Goal: Information Seeking & Learning: Understand process/instructions

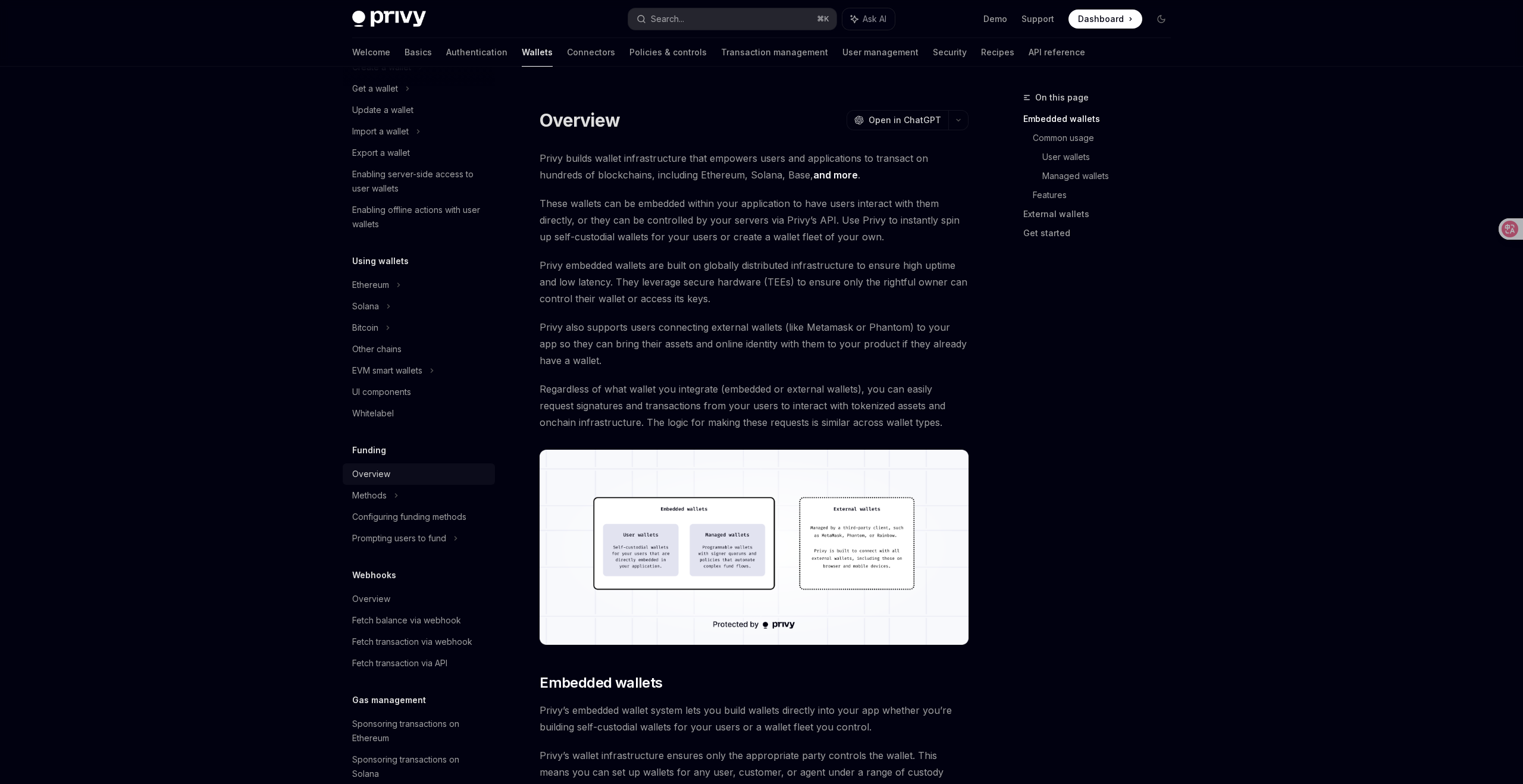
scroll to position [115, 0]
click at [433, 371] on icon at bounding box center [432, 372] width 2 height 4
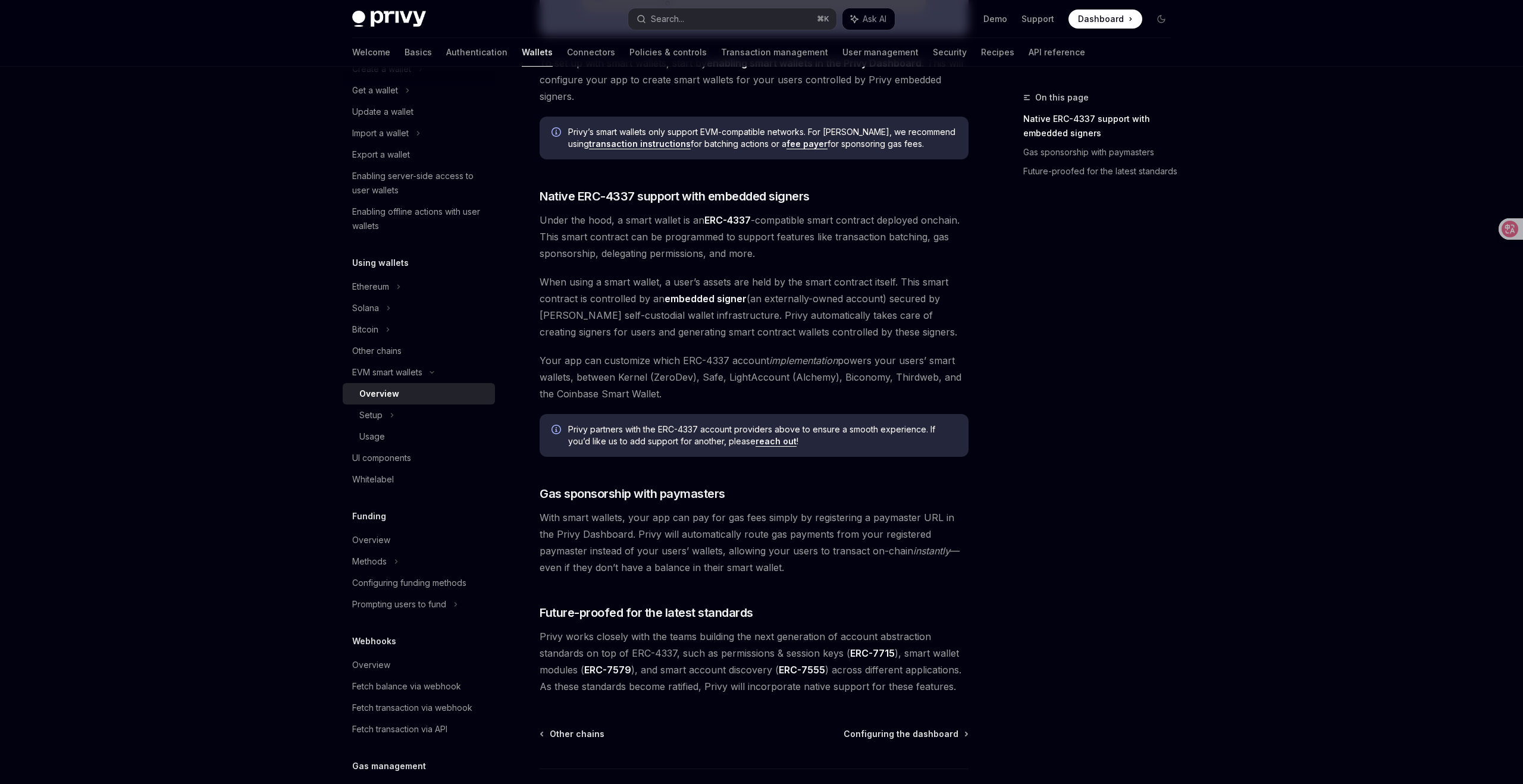
scroll to position [551, 0]
click at [1502, 228] on icon at bounding box center [1502, 229] width 12 height 12
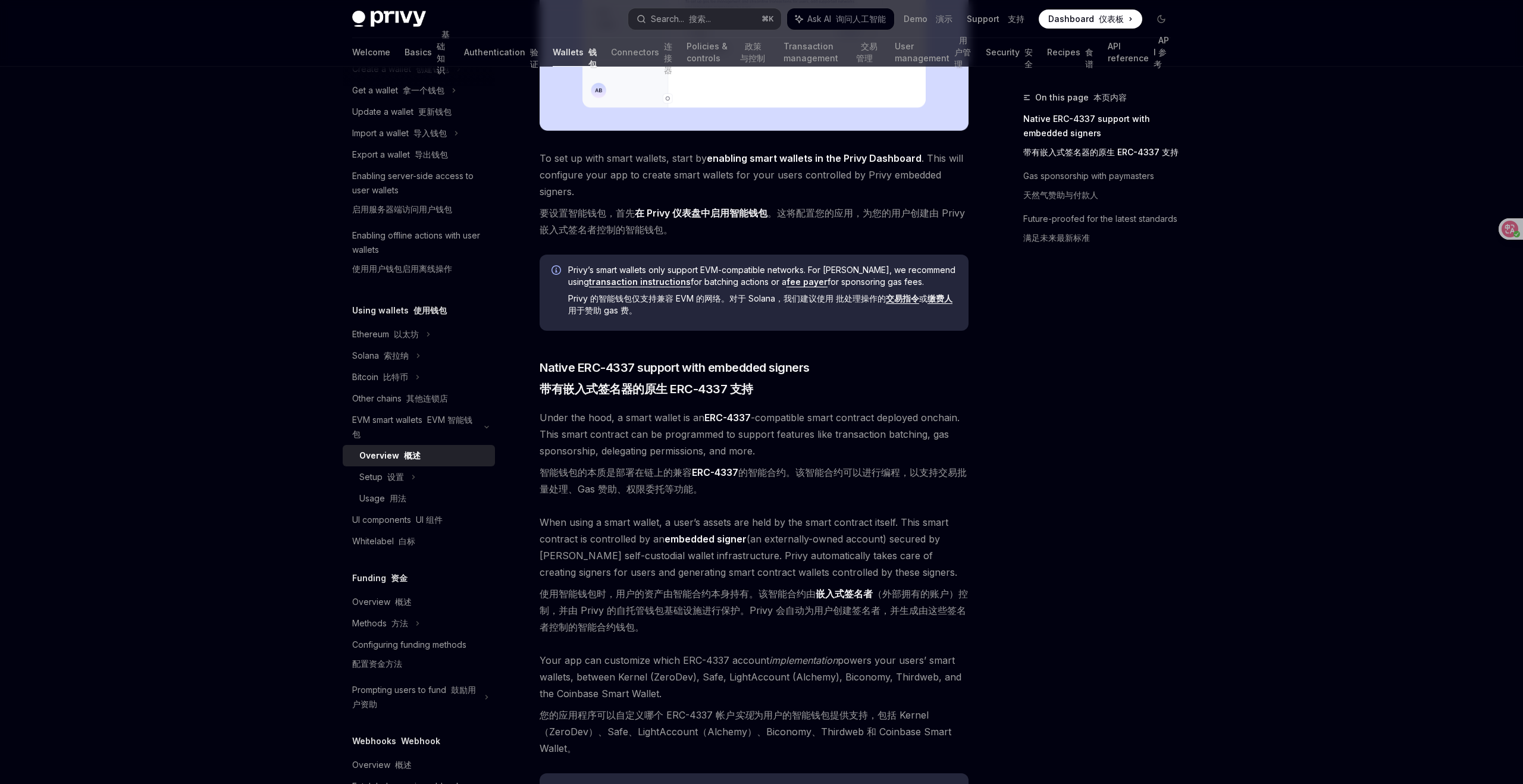
scroll to position [538, 0]
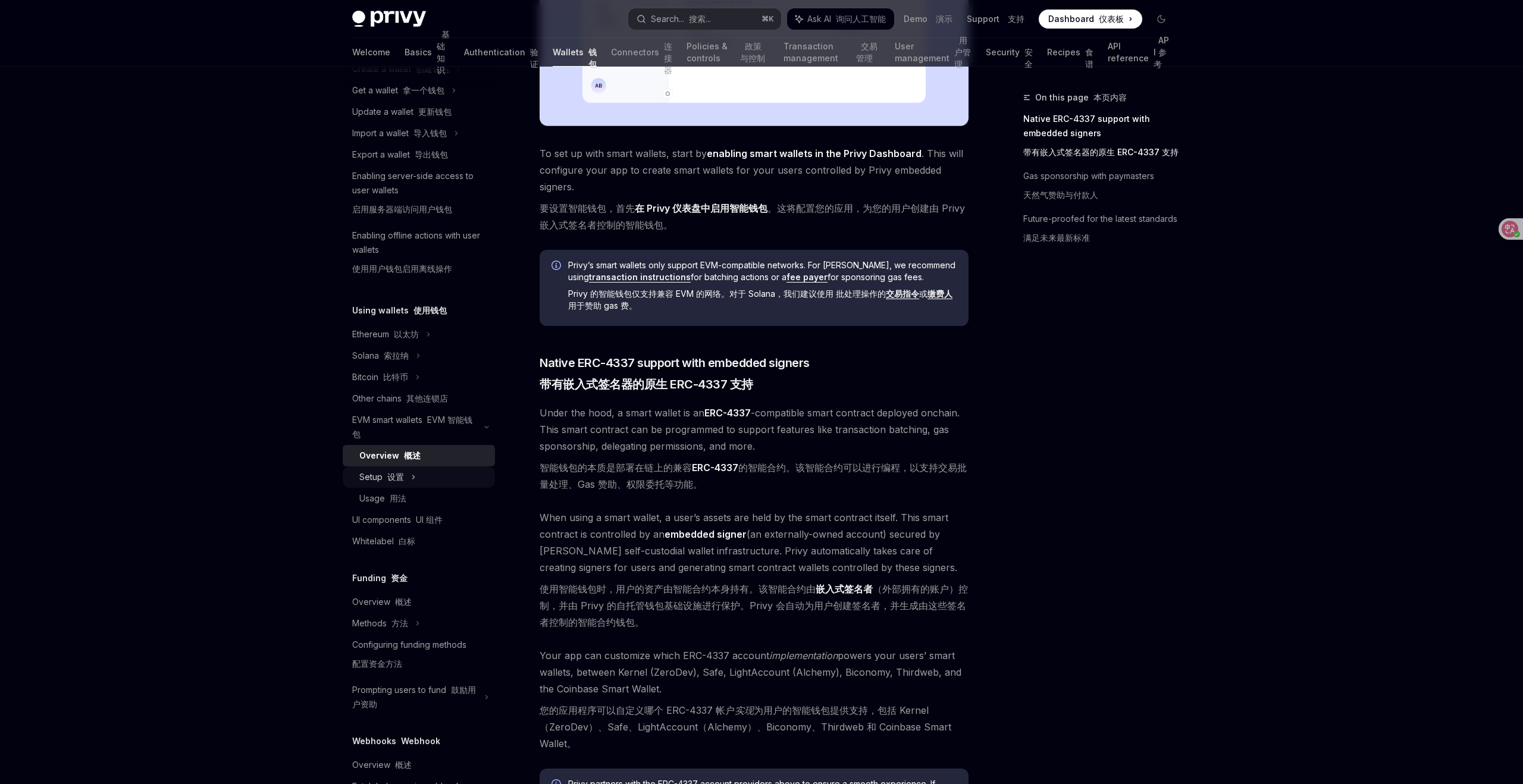
click at [408, 476] on div "Setup 设置" at bounding box center [418, 477] width 152 height 21
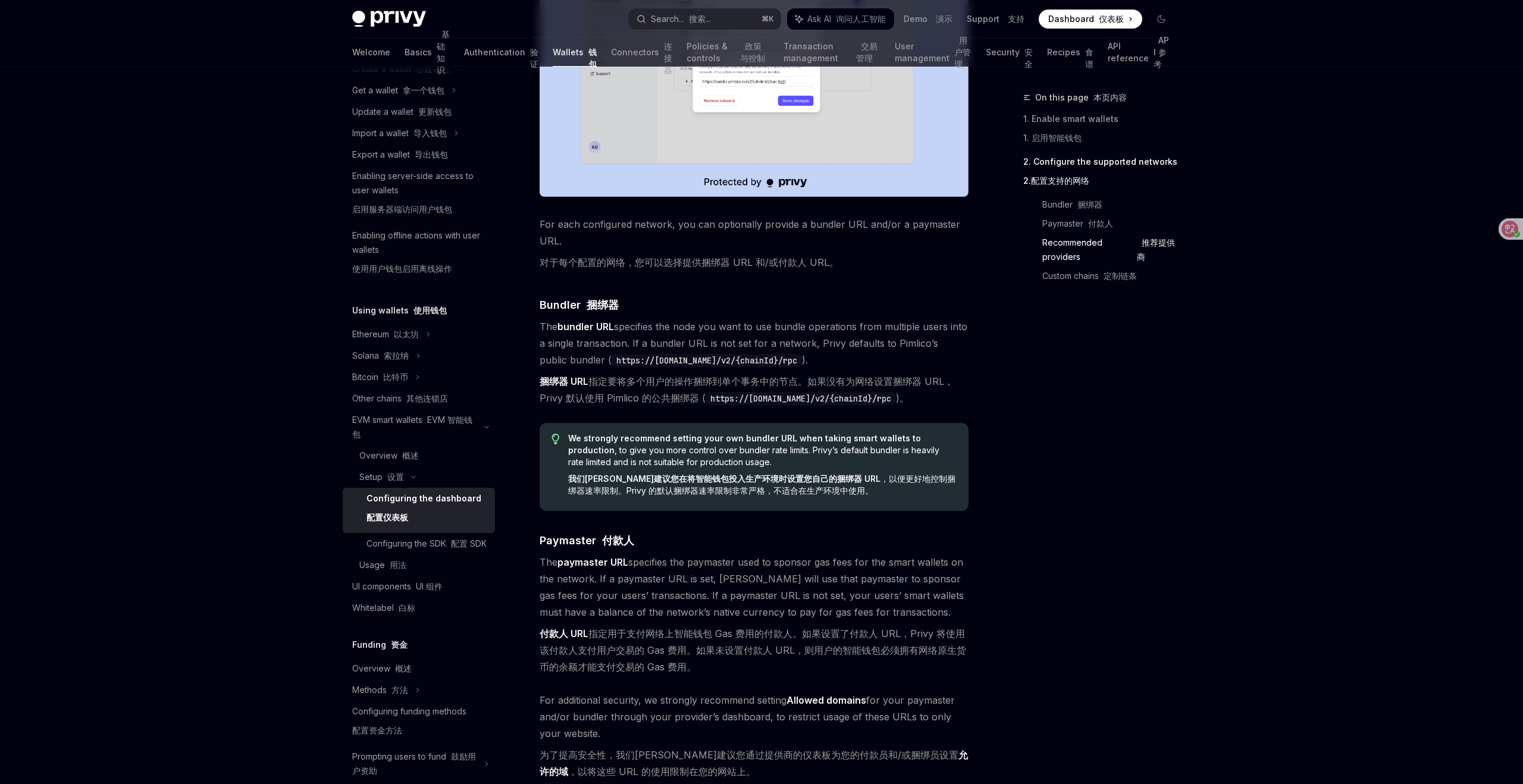
scroll to position [1196, 0]
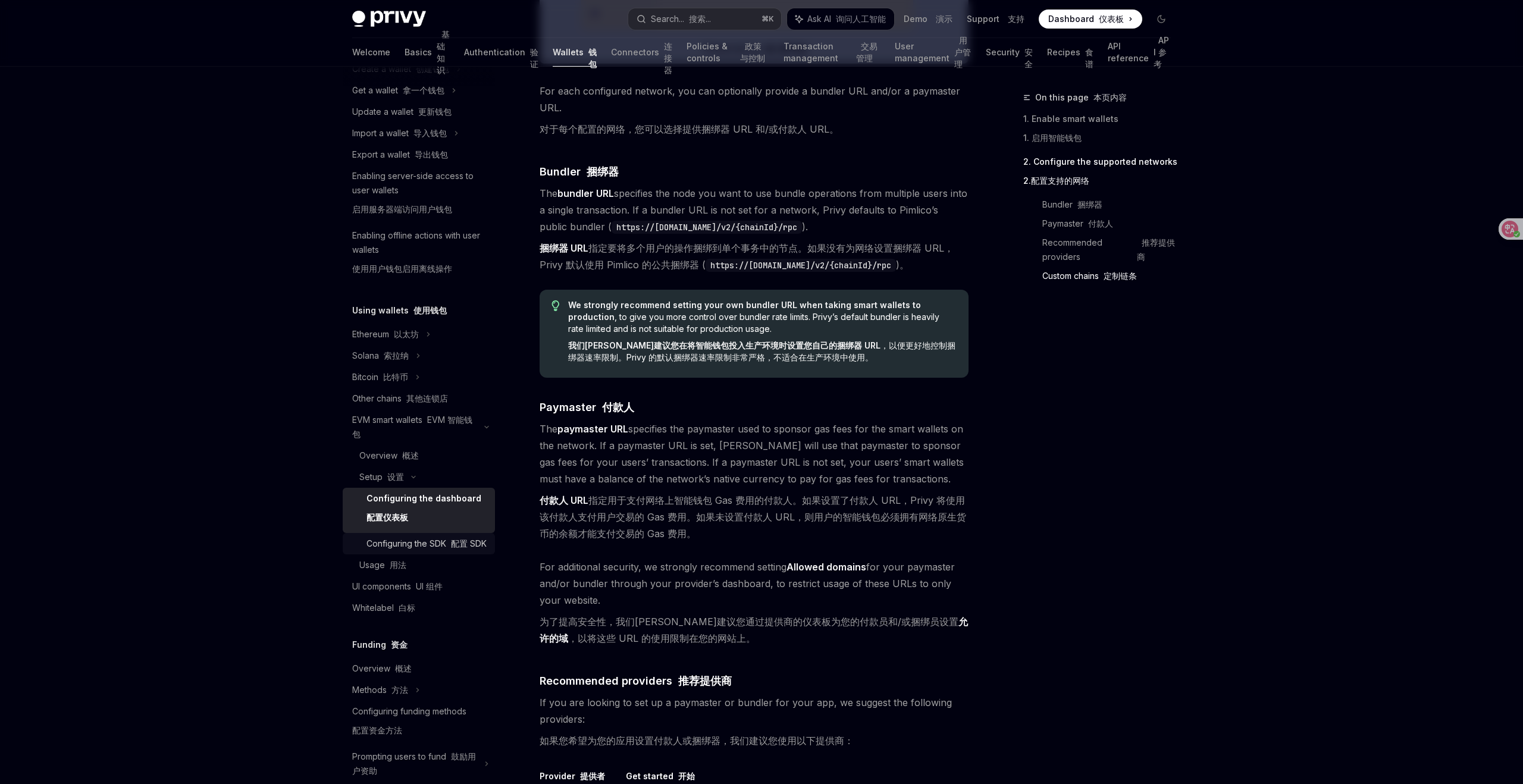
click at [431, 542] on div "Configuring the SDK 配置 SDK" at bounding box center [426, 544] width 120 height 15
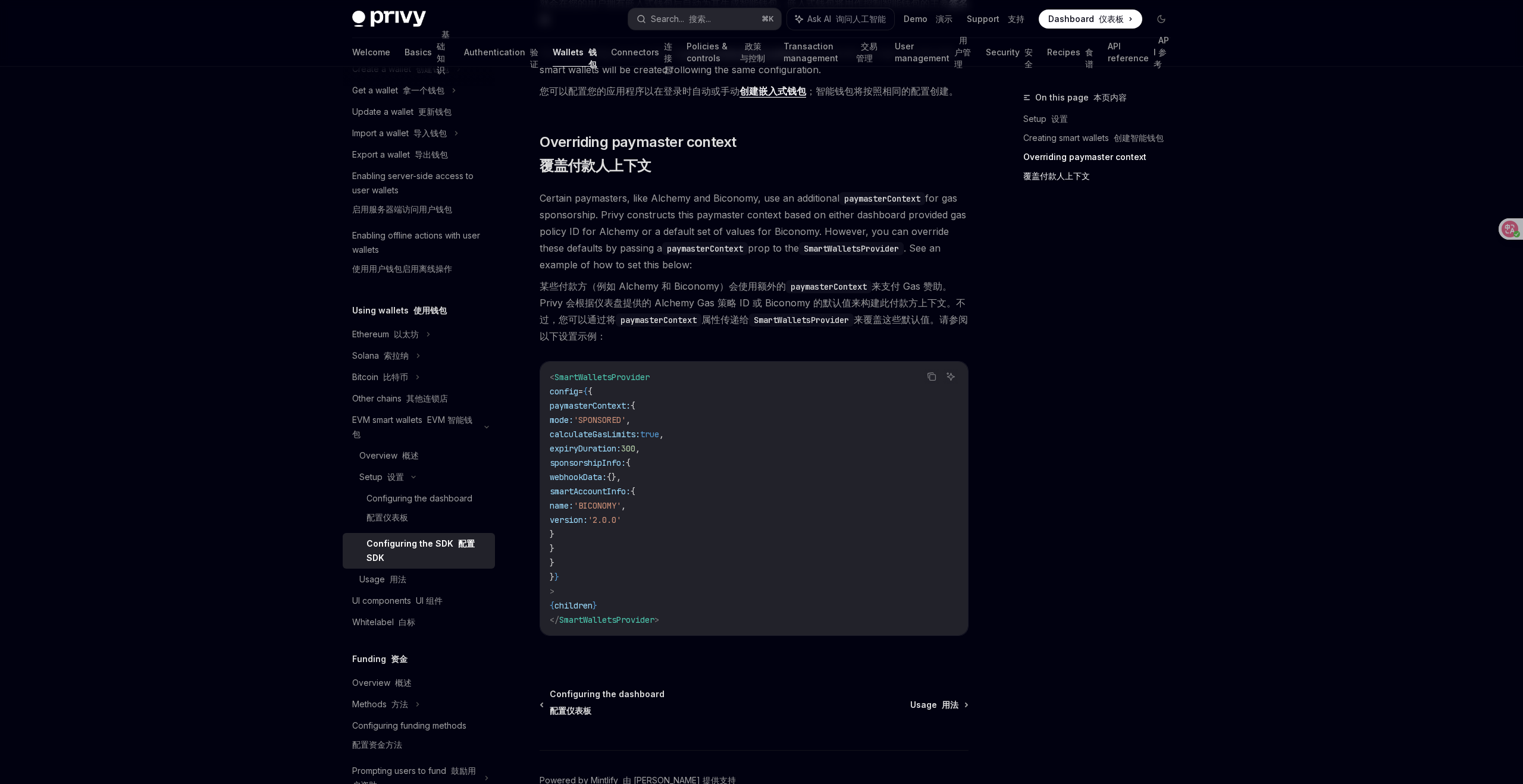
scroll to position [1211, 0]
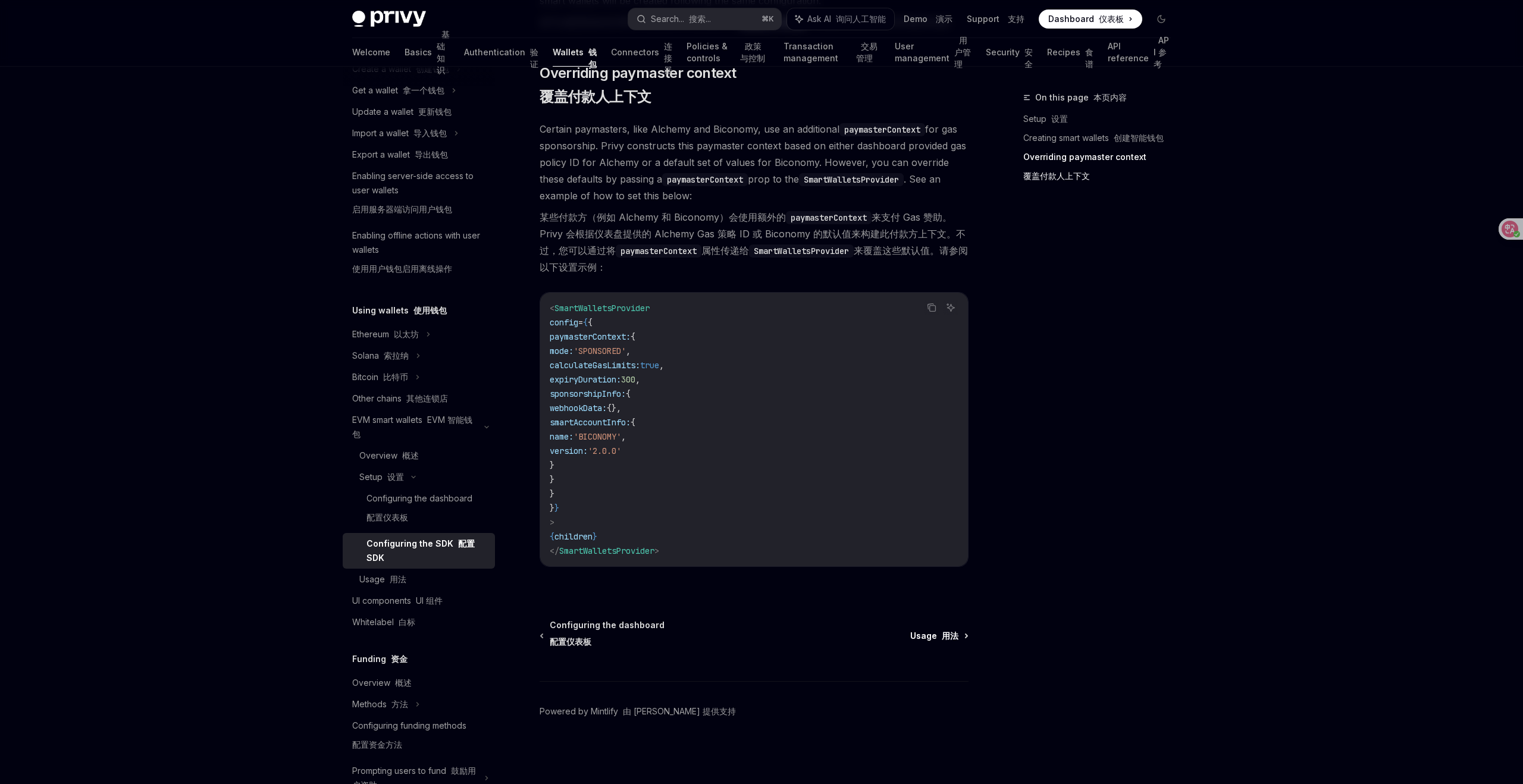
click at [949, 636] on font "用法" at bounding box center [950, 635] width 17 height 10
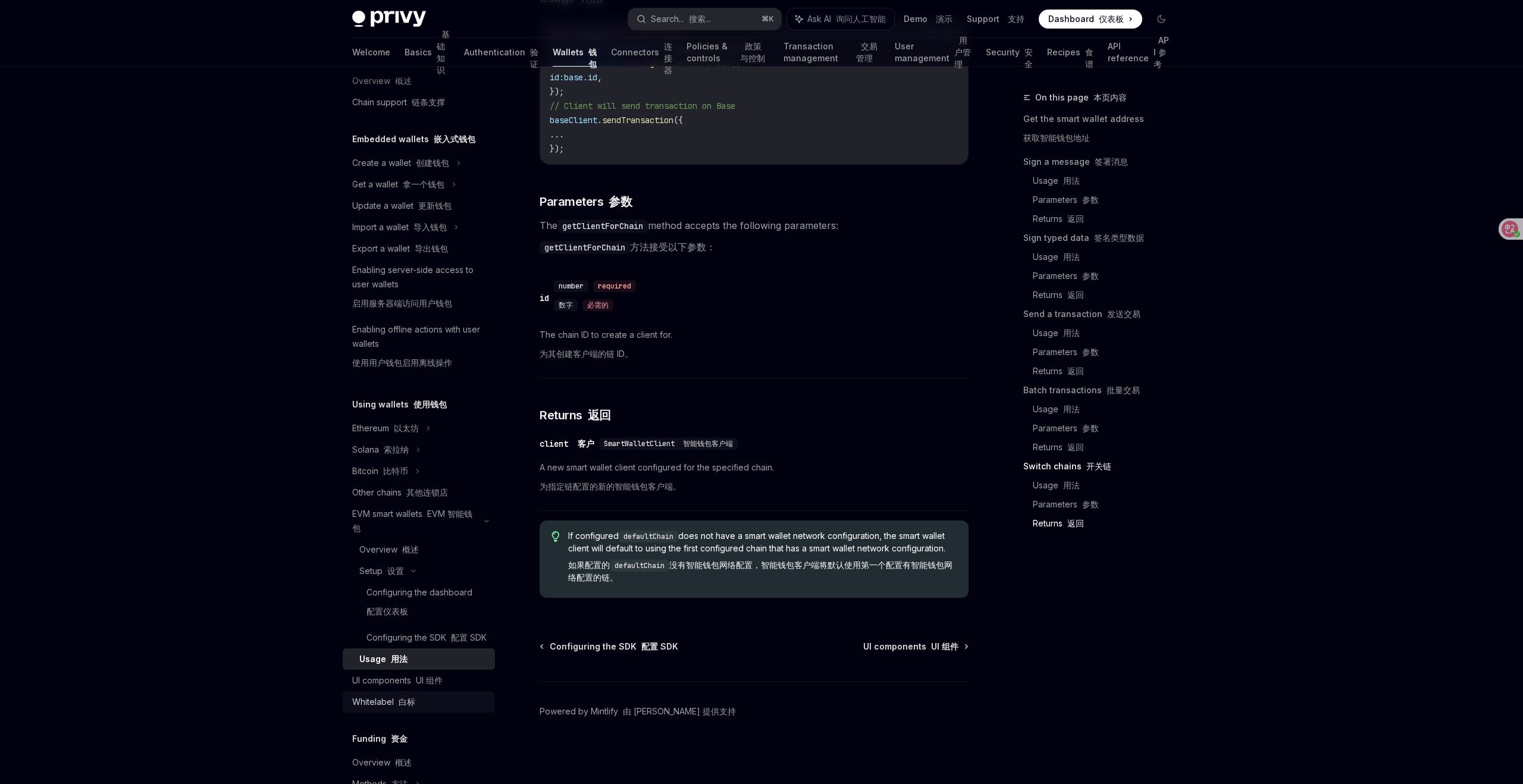
scroll to position [20, 0]
click at [487, 522] on icon at bounding box center [487, 522] width 4 height 2
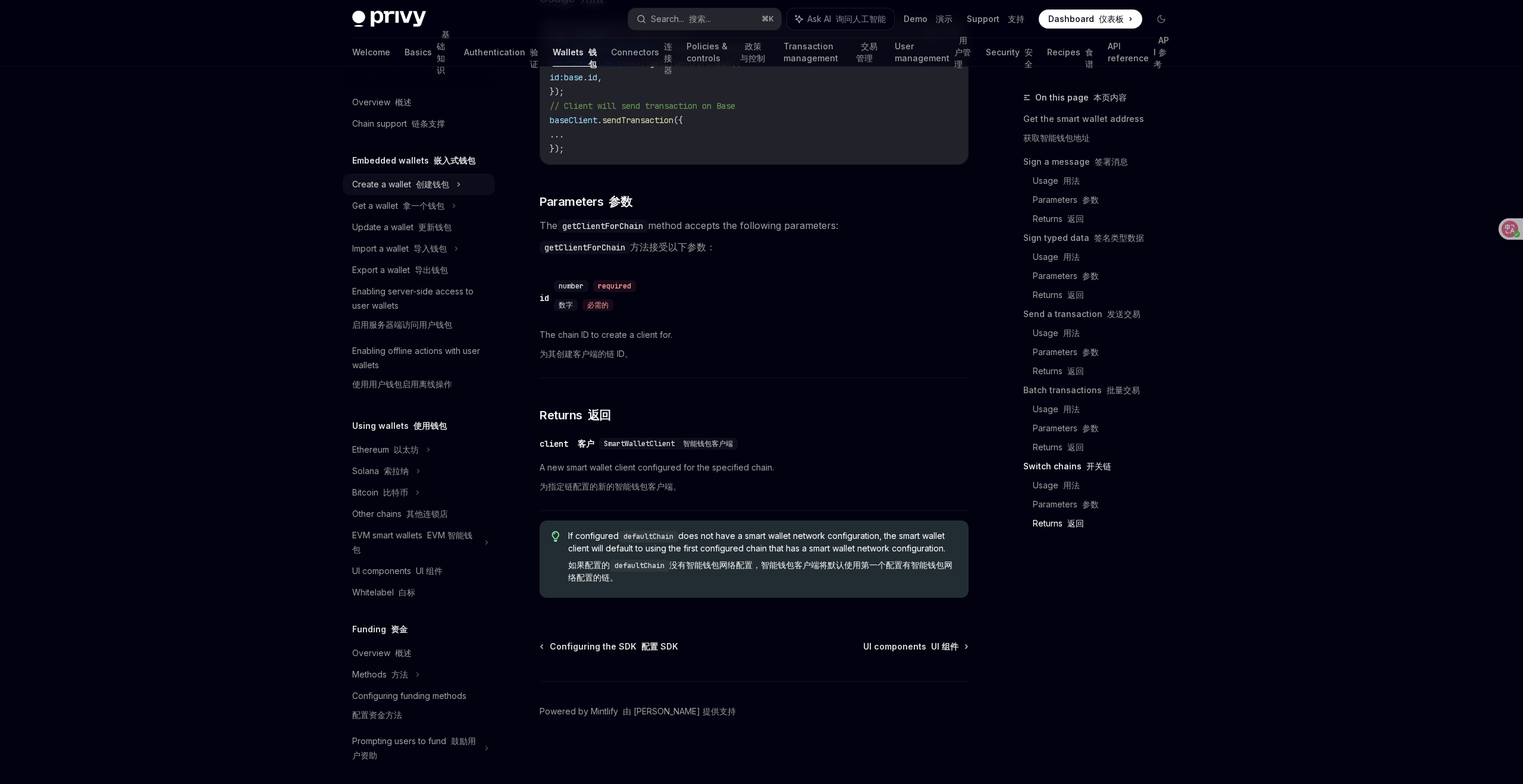
click at [444, 182] on font "创建钱包" at bounding box center [433, 184] width 34 height 10
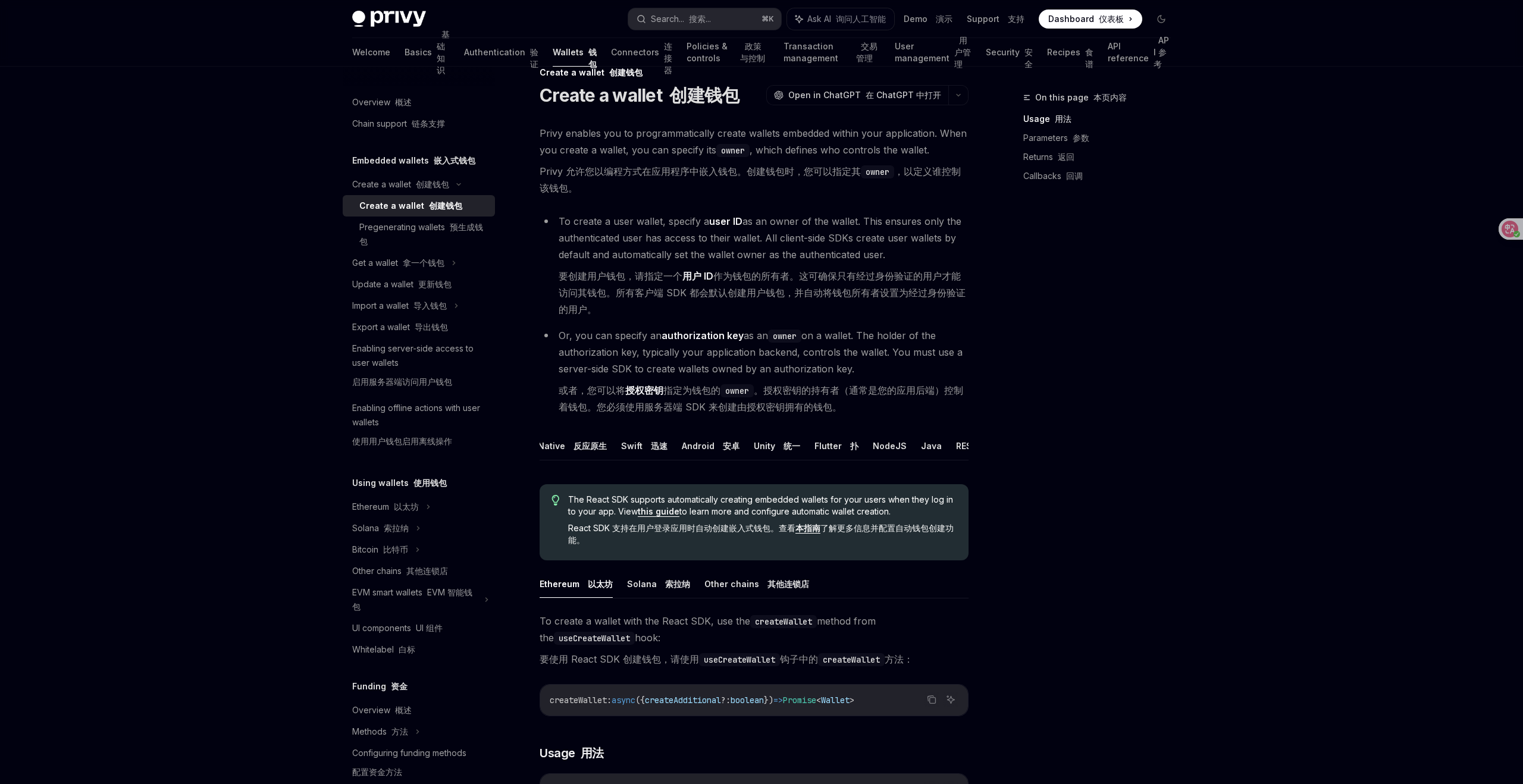
scroll to position [0, 102]
click at [955, 443] on button "REST API" at bounding box center [965, 446] width 37 height 28
type textarea "*"
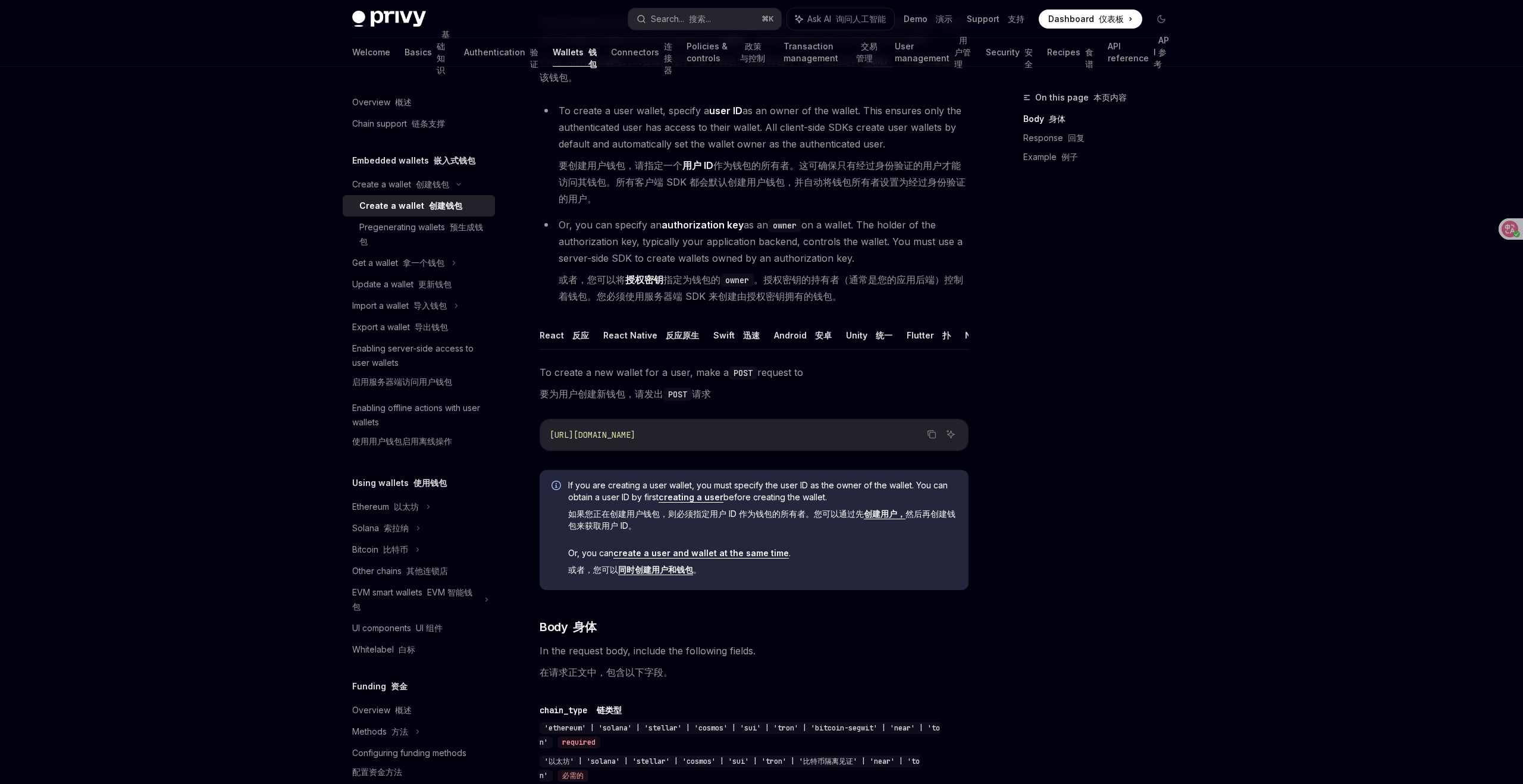
scroll to position [135, 0]
click at [679, 573] on link "同时创建用户和钱包" at bounding box center [656, 571] width 75 height 11
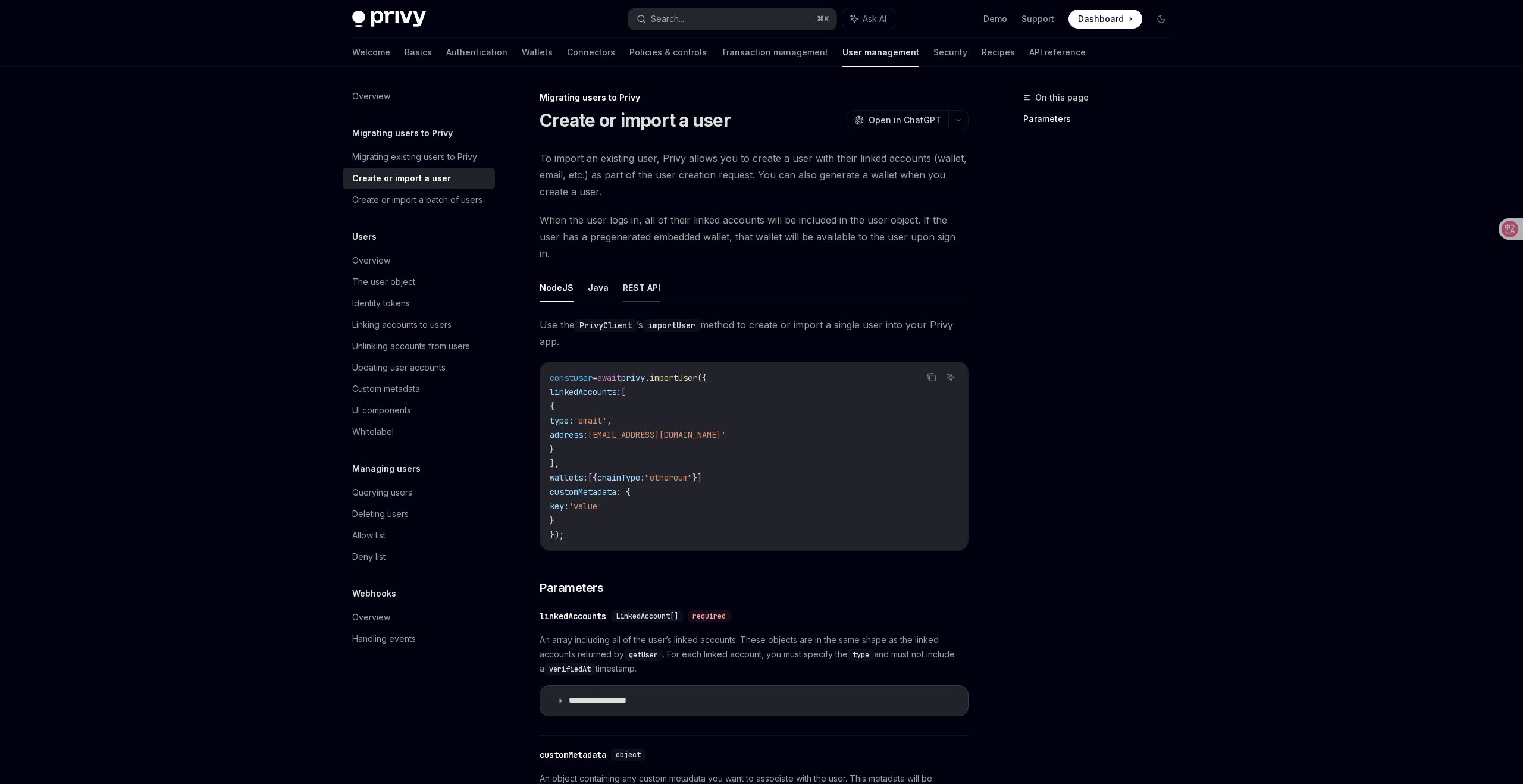
click at [641, 274] on button "REST API" at bounding box center [641, 288] width 37 height 28
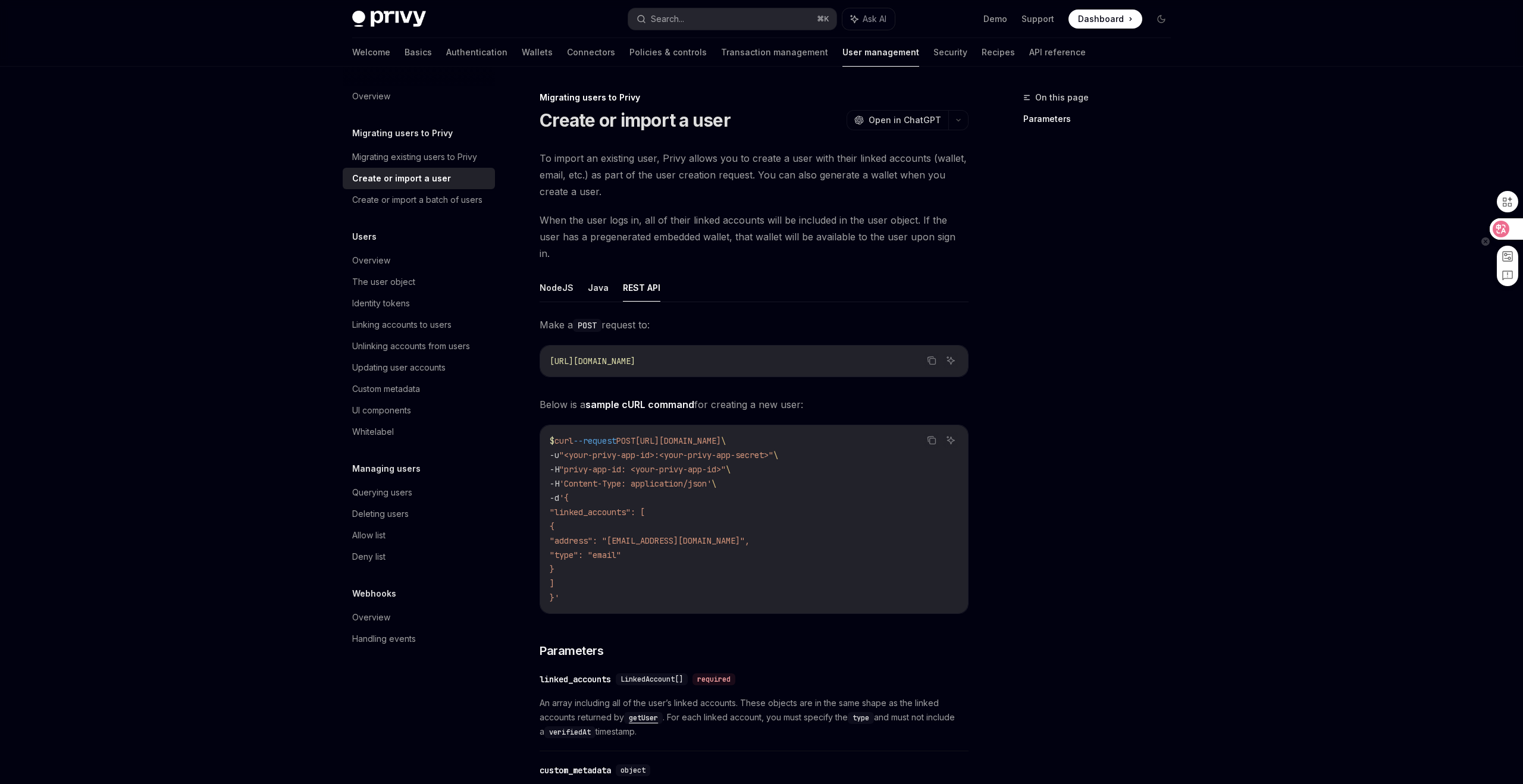
click at [1502, 223] on icon at bounding box center [1502, 229] width 12 height 12
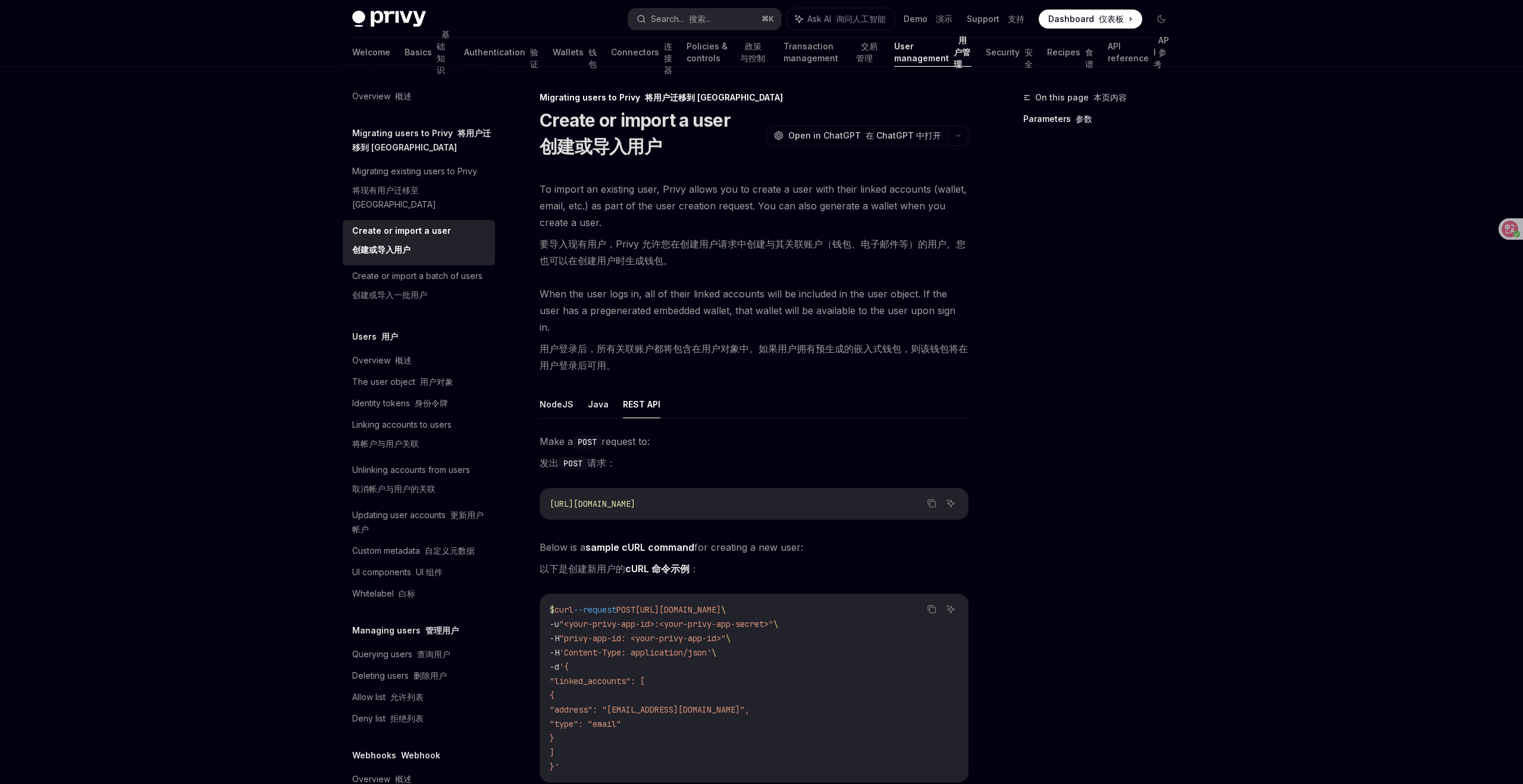
scroll to position [2, 0]
click at [395, 190] on font "将现有用户迁移至 [GEOGRAPHIC_DATA]" at bounding box center [394, 197] width 84 height 24
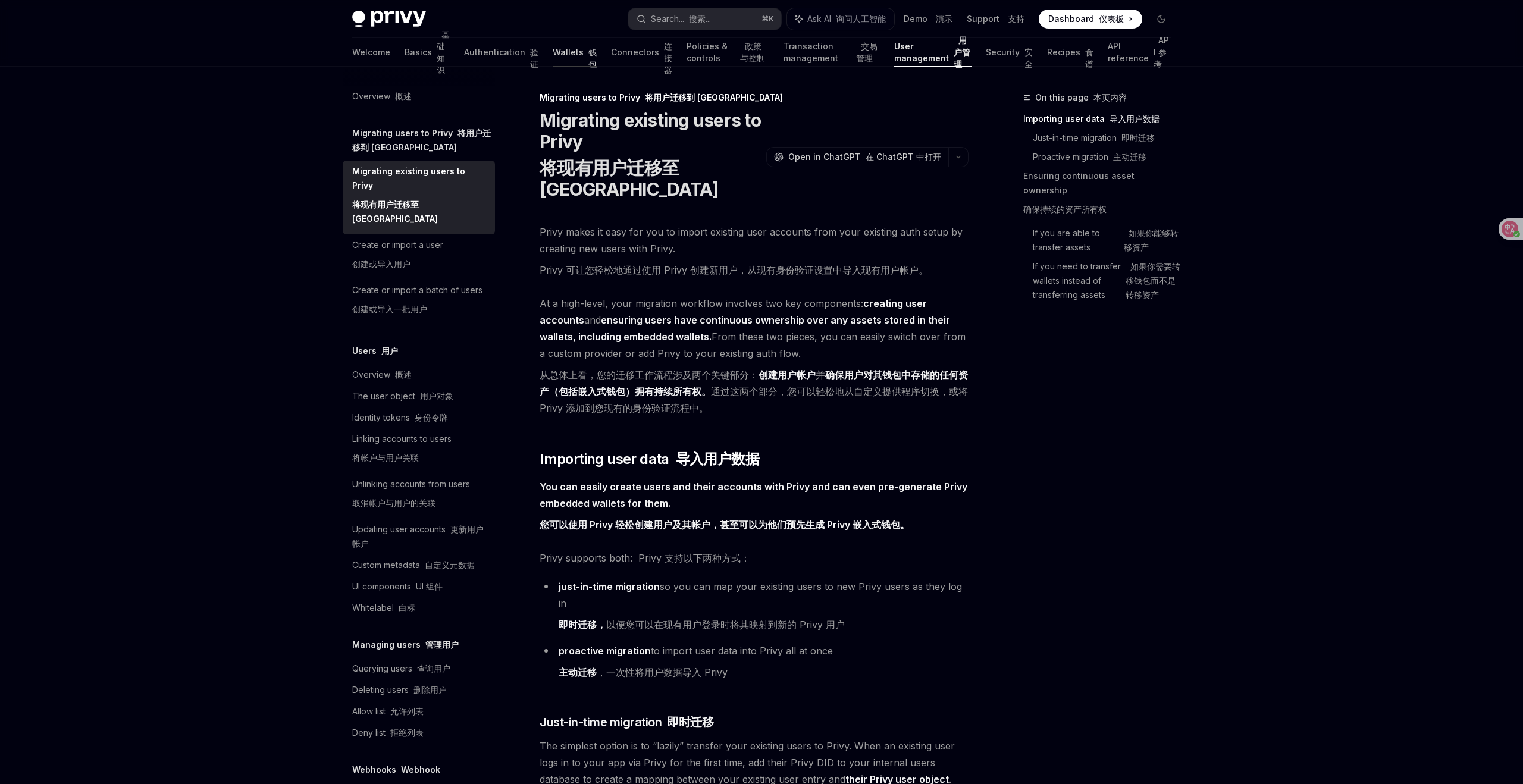
click at [553, 51] on link "Wallets 钱包" at bounding box center [575, 52] width 44 height 28
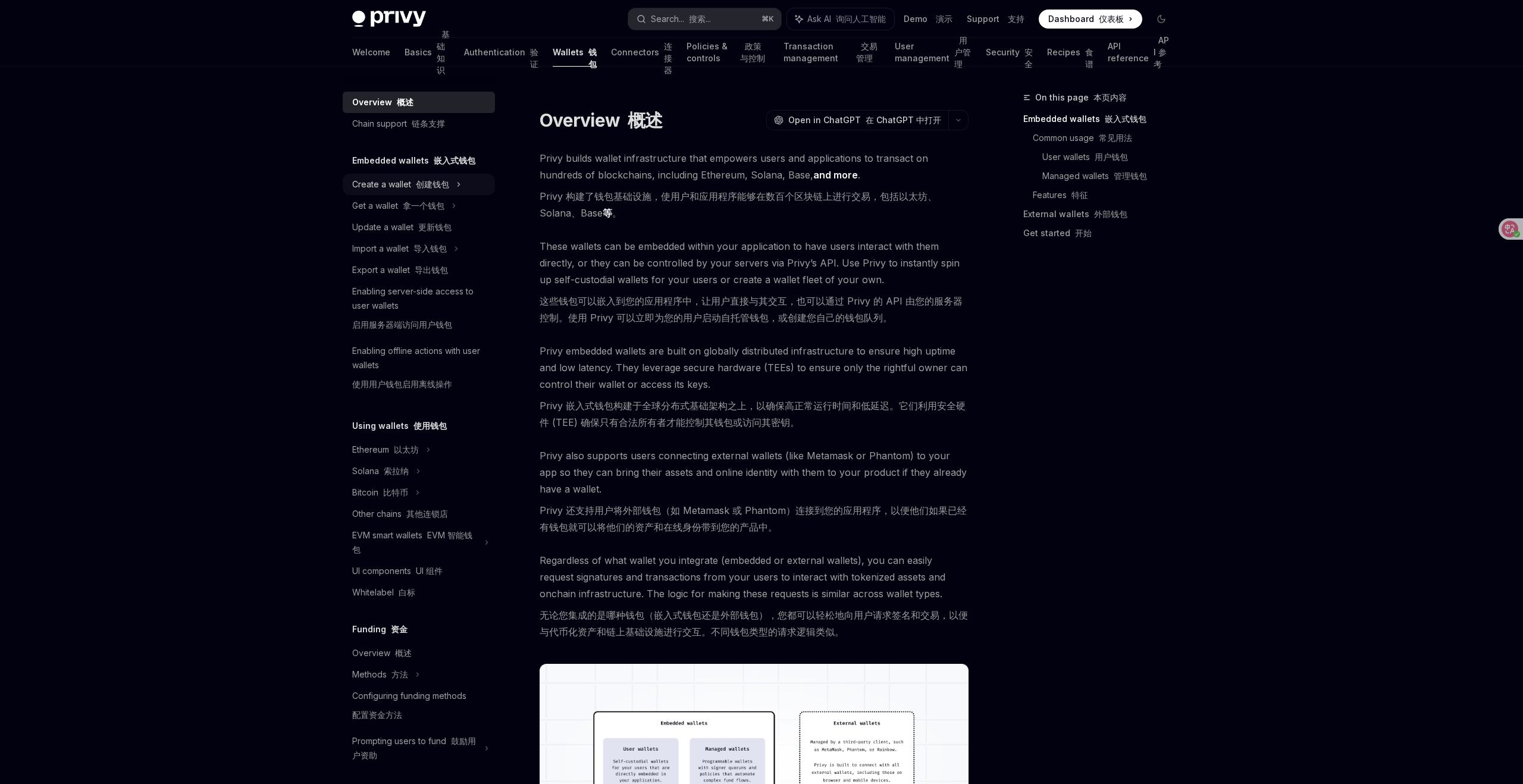
click at [443, 180] on font "创建钱包" at bounding box center [433, 184] width 34 height 10
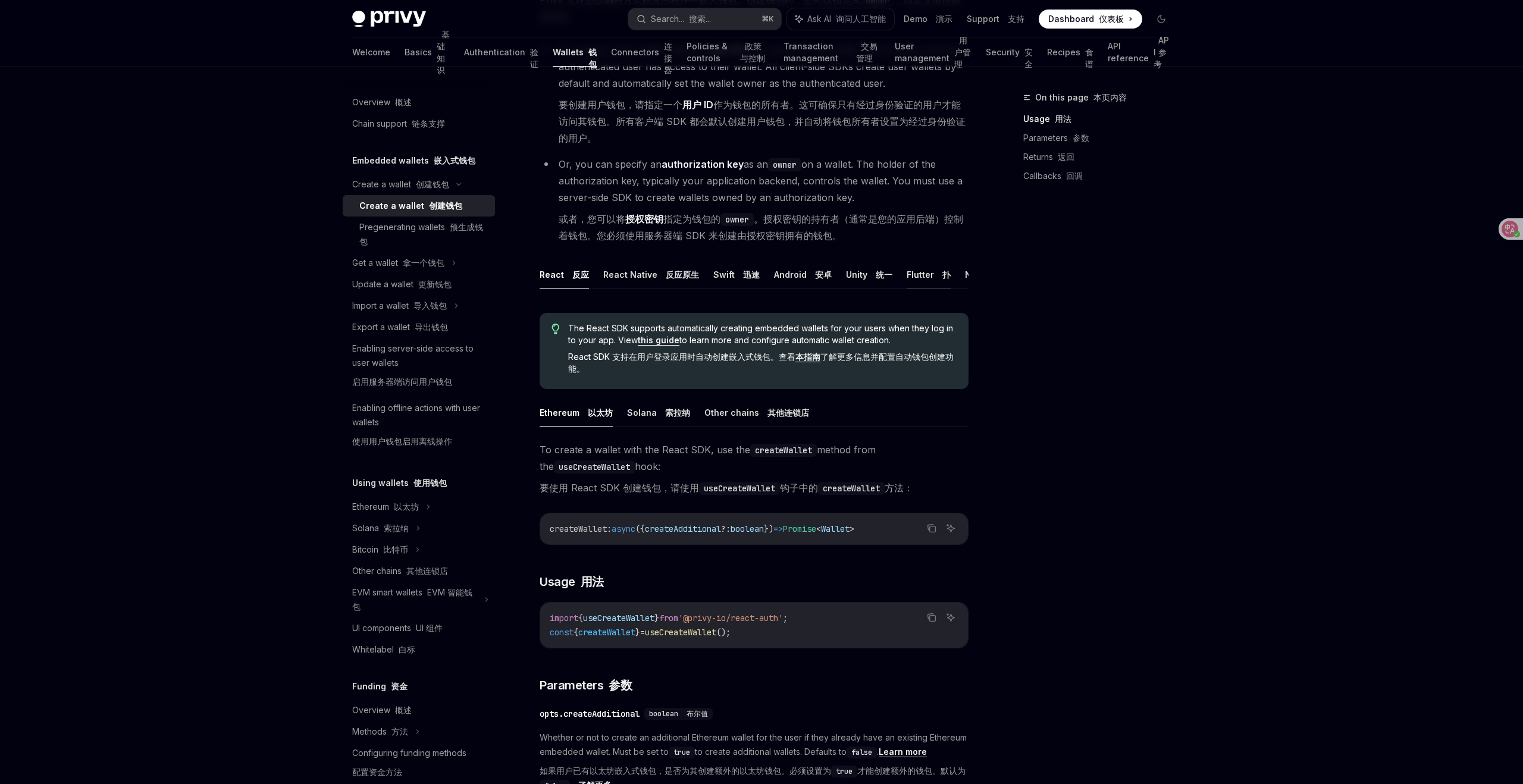
scroll to position [0, 102]
click at [946, 274] on button "REST API" at bounding box center [965, 275] width 37 height 28
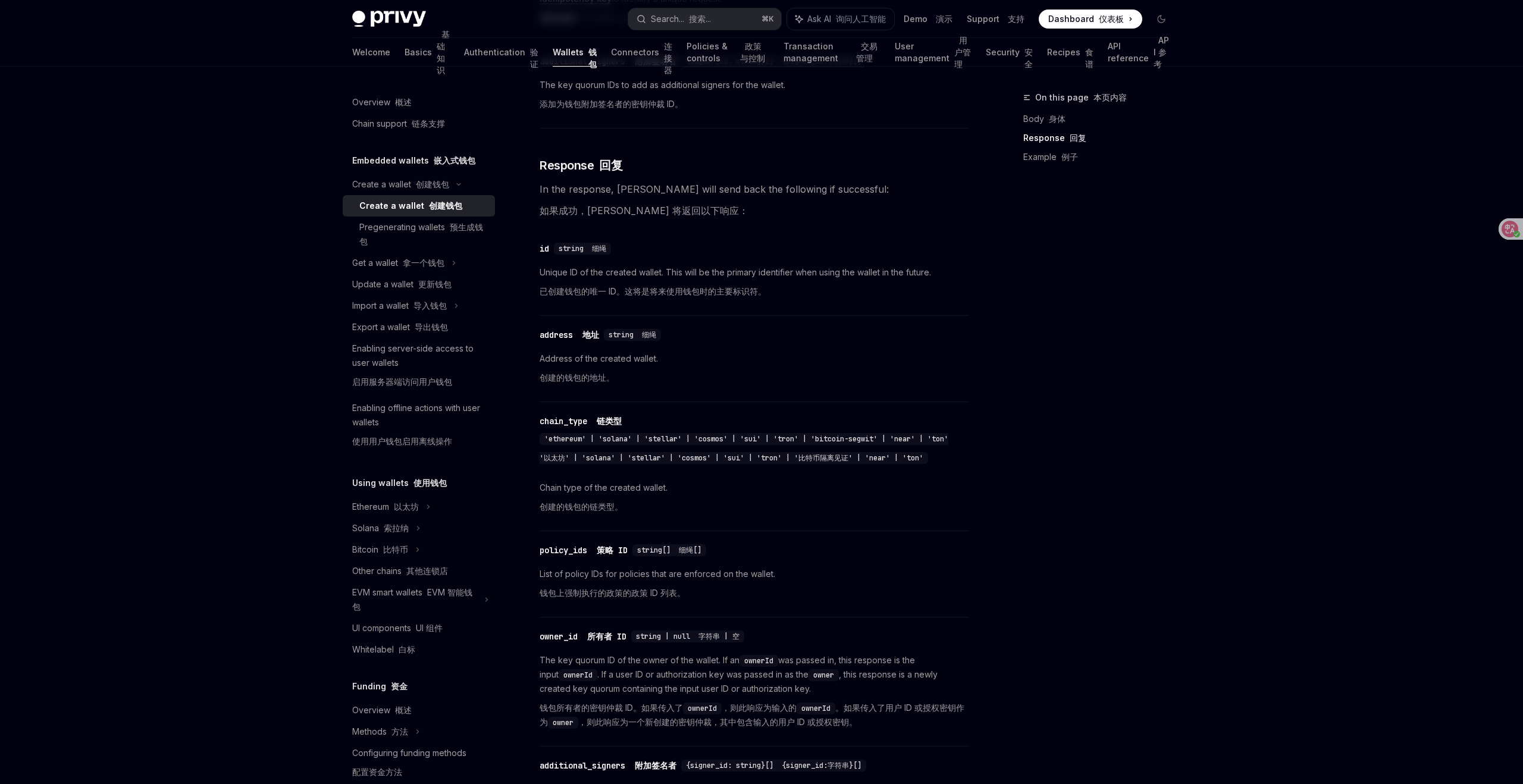
scroll to position [1583, 0]
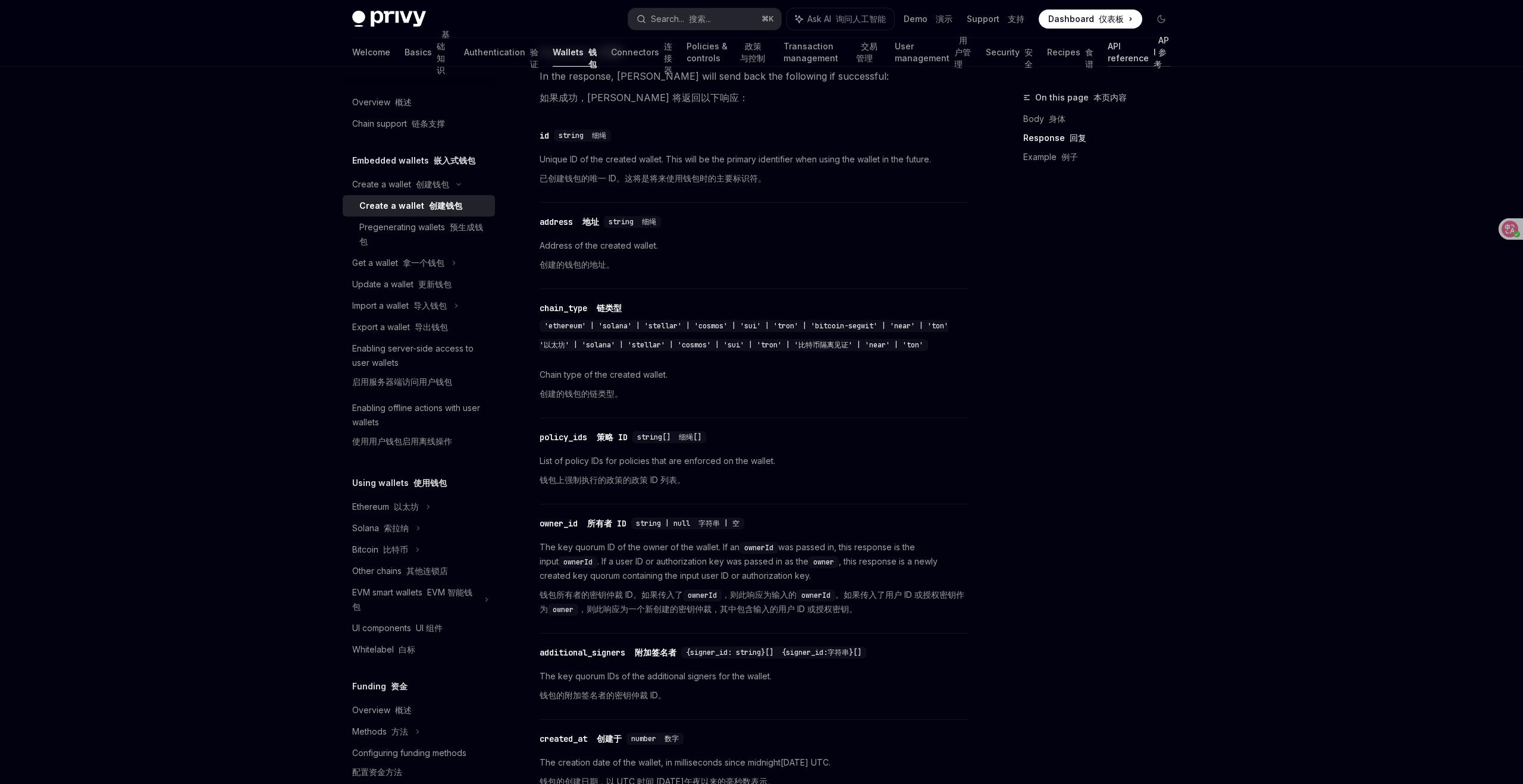
click at [1154, 52] on font "API 参考" at bounding box center [1161, 52] width 15 height 34
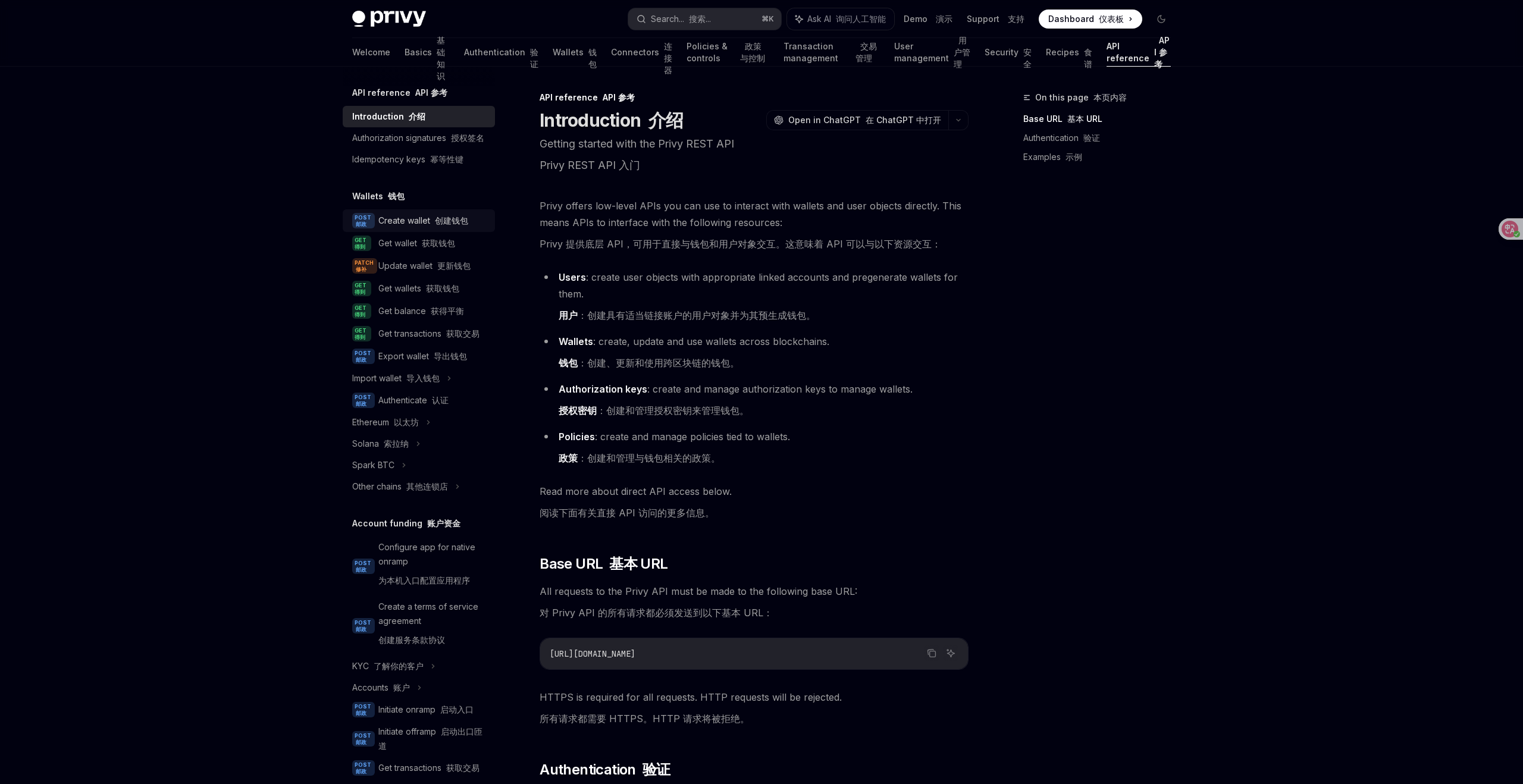
click at [448, 218] on font "创建钱包" at bounding box center [452, 220] width 34 height 10
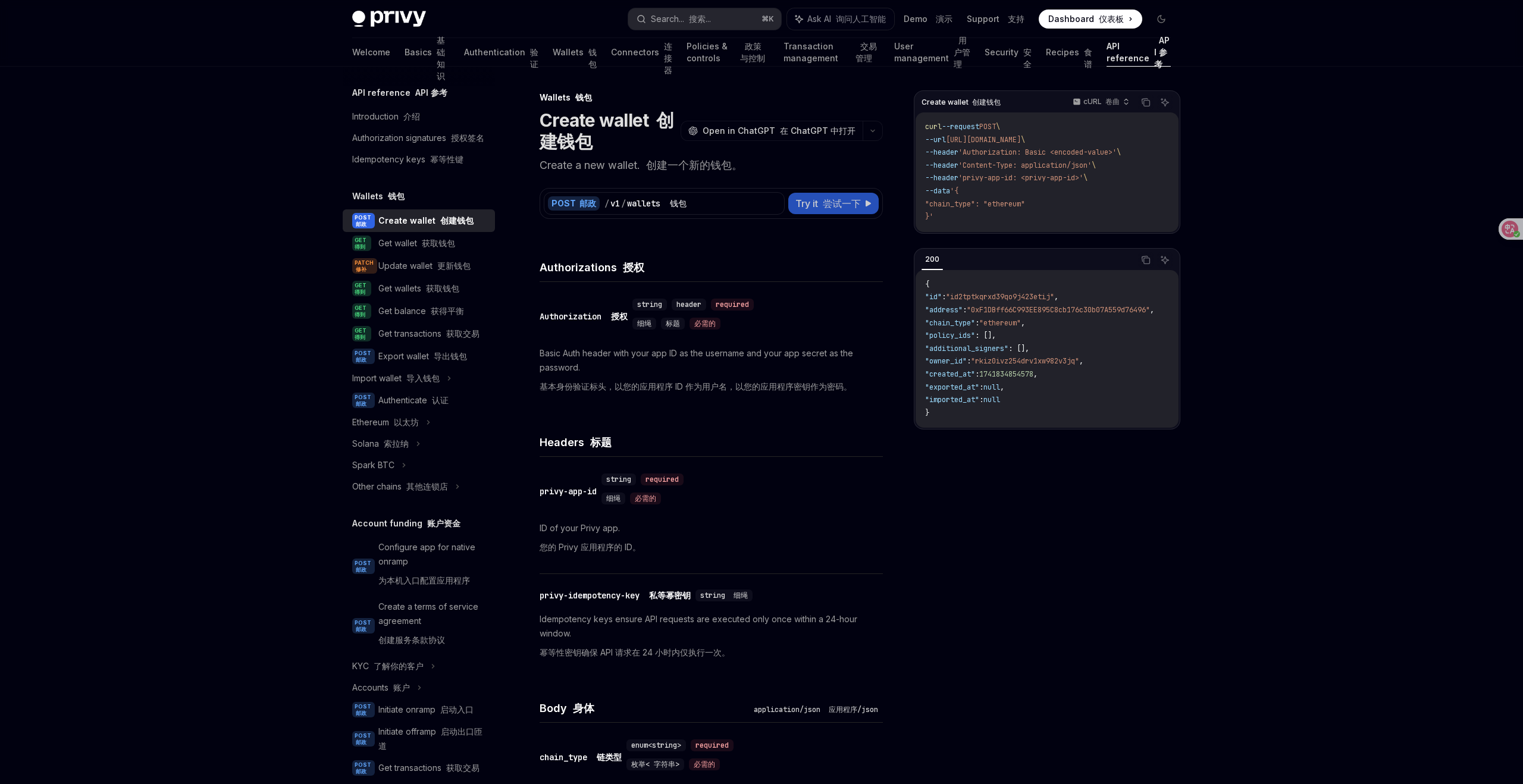
click at [863, 197] on button "Try it 尝试一下" at bounding box center [834, 203] width 90 height 21
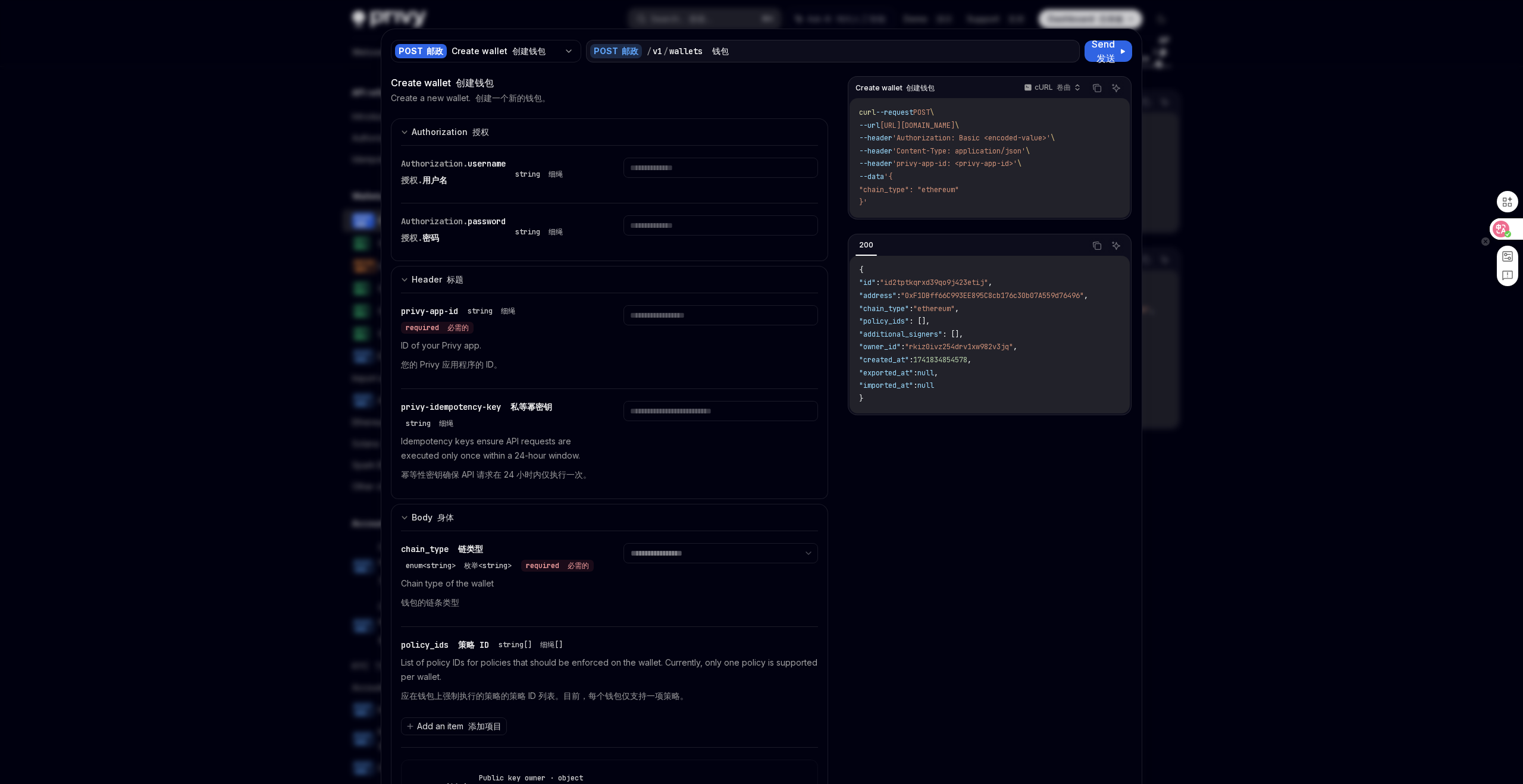
click at [1506, 233] on circle at bounding box center [1508, 234] width 7 height 7
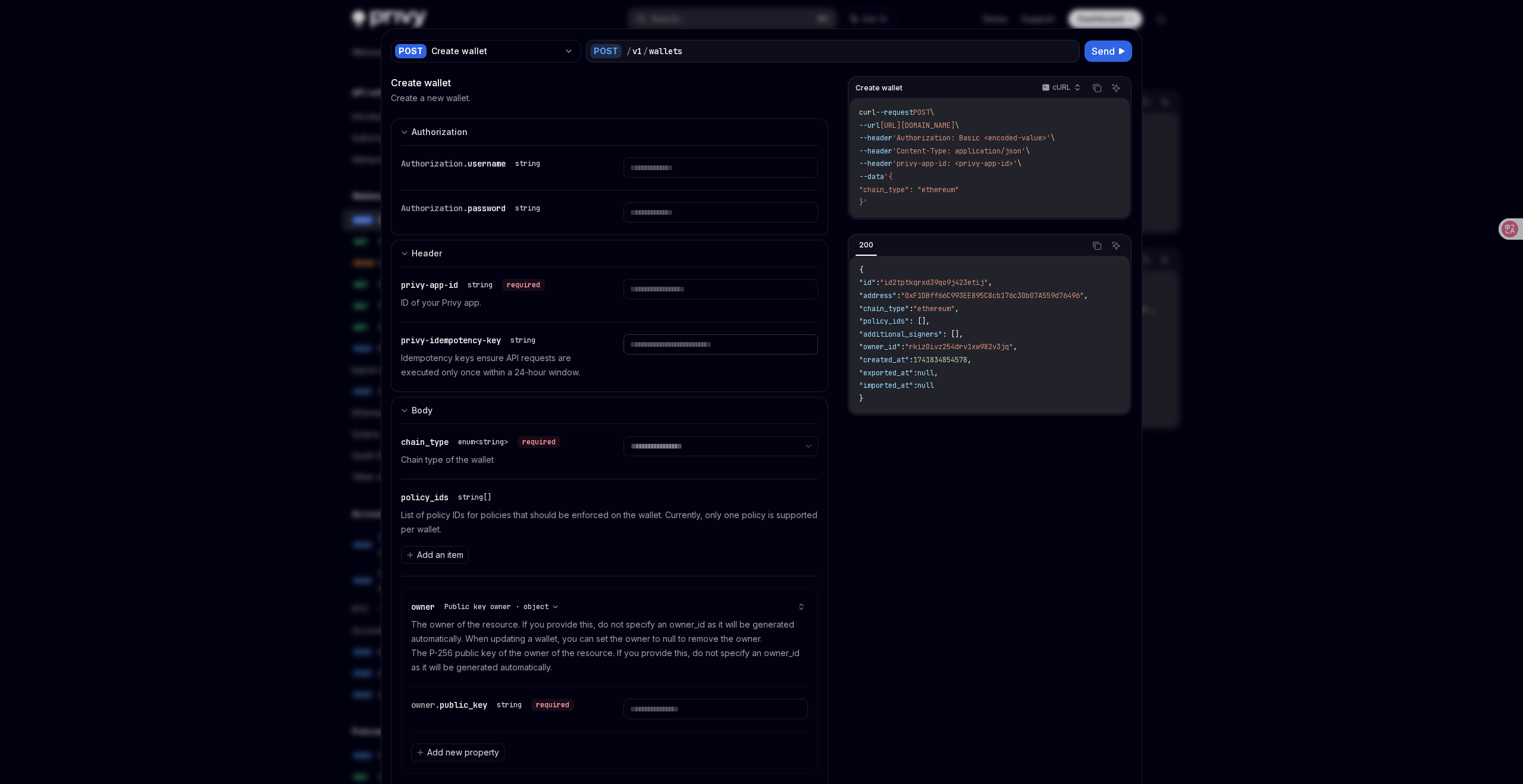
click at [737, 178] on input "text" at bounding box center [721, 168] width 194 height 20
click at [1401, 95] on div at bounding box center [761, 392] width 1523 height 784
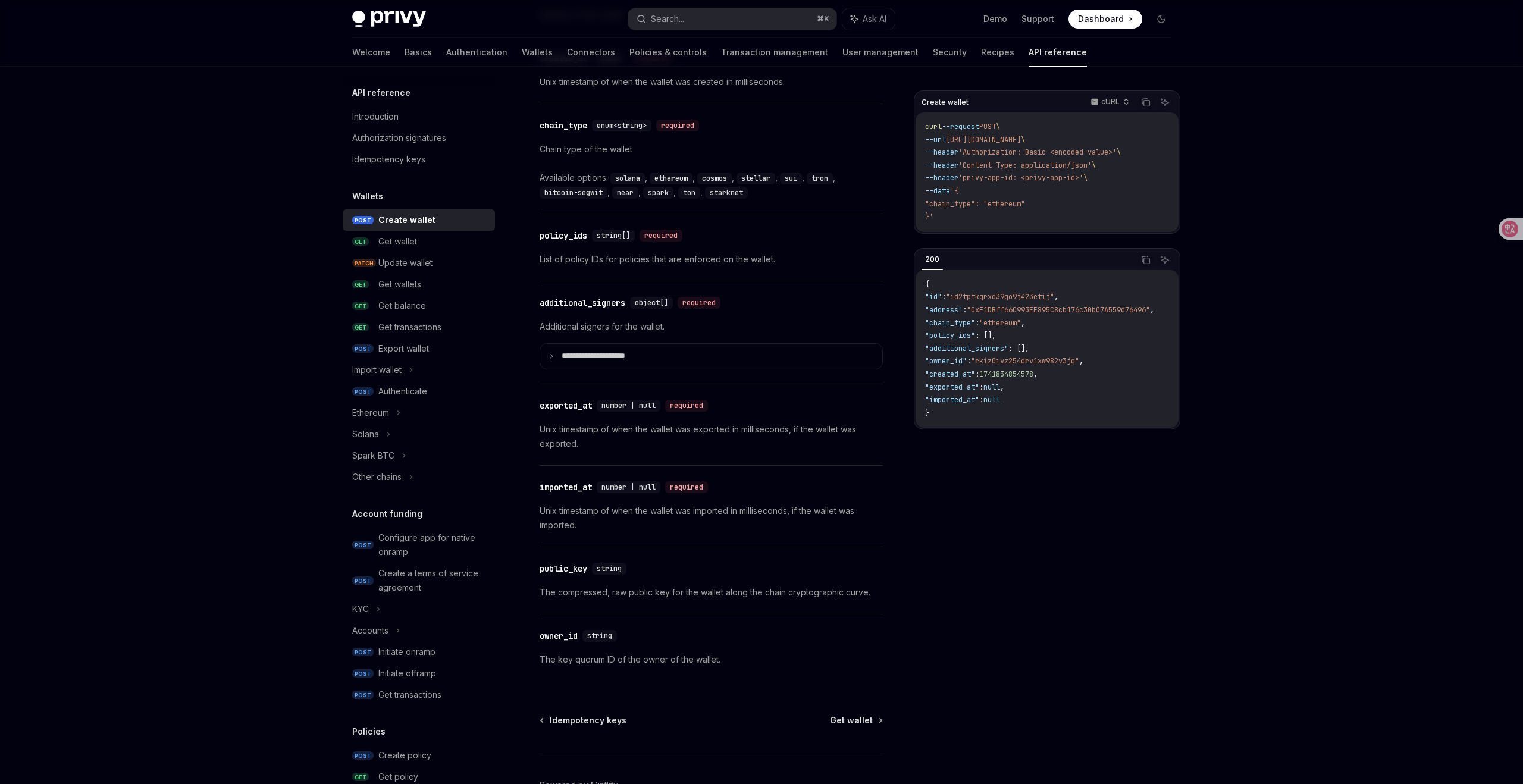
scroll to position [1374, 0]
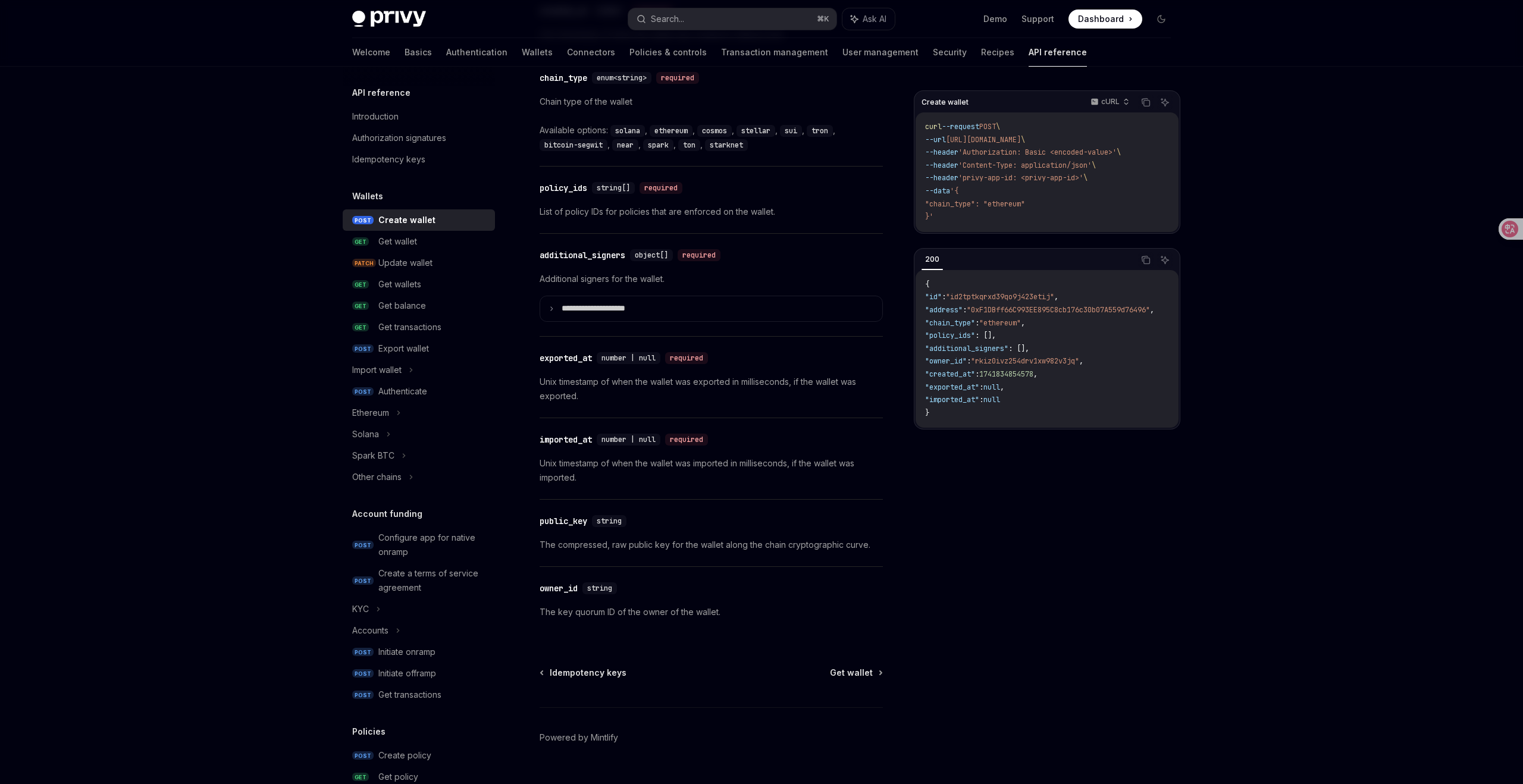
click at [1117, 532] on div "Create wallet cURL Copy Ask AI curl --request POST \ --url [URL][DOMAIN_NAME] \…" at bounding box center [1047, 437] width 266 height 694
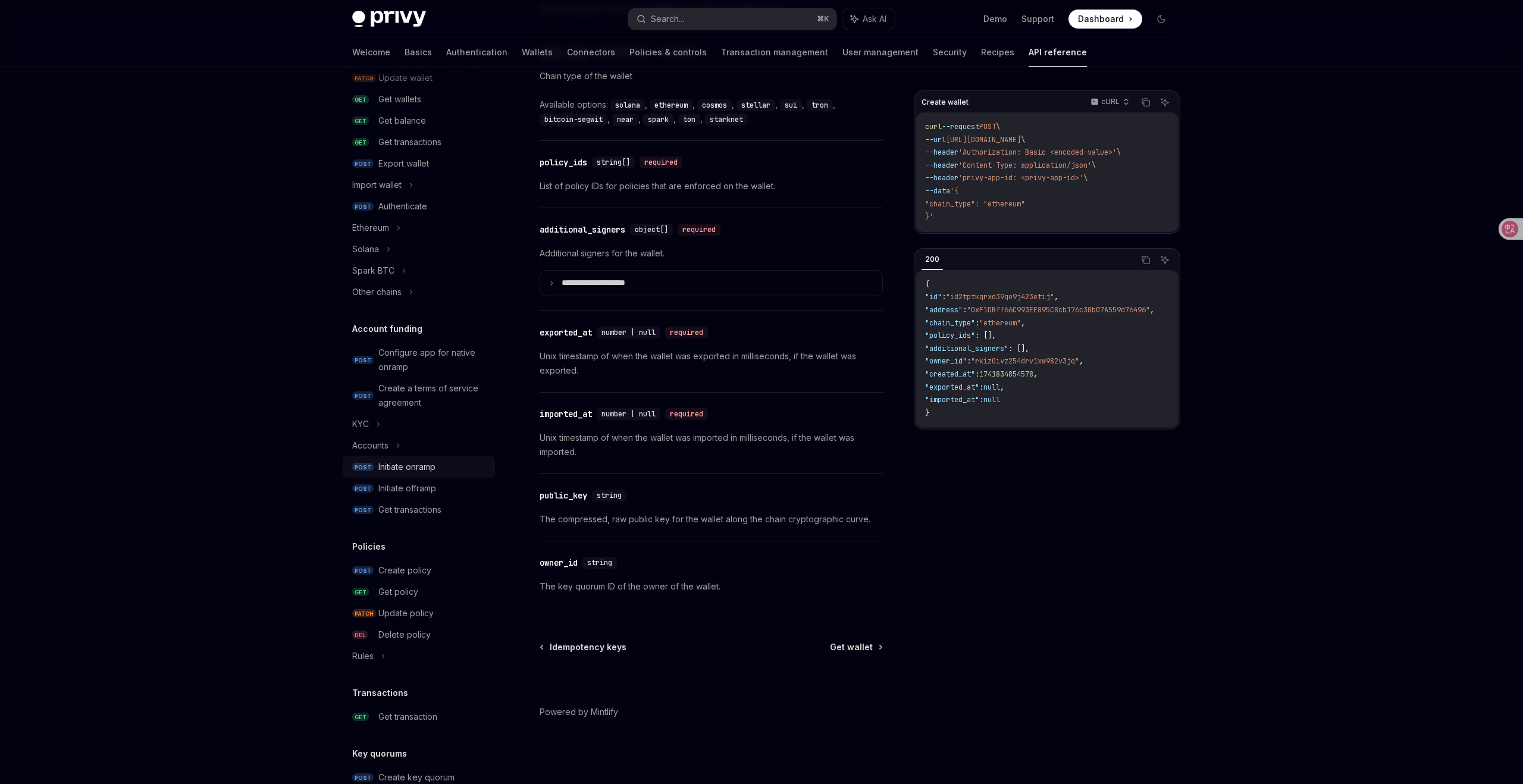
scroll to position [445, 0]
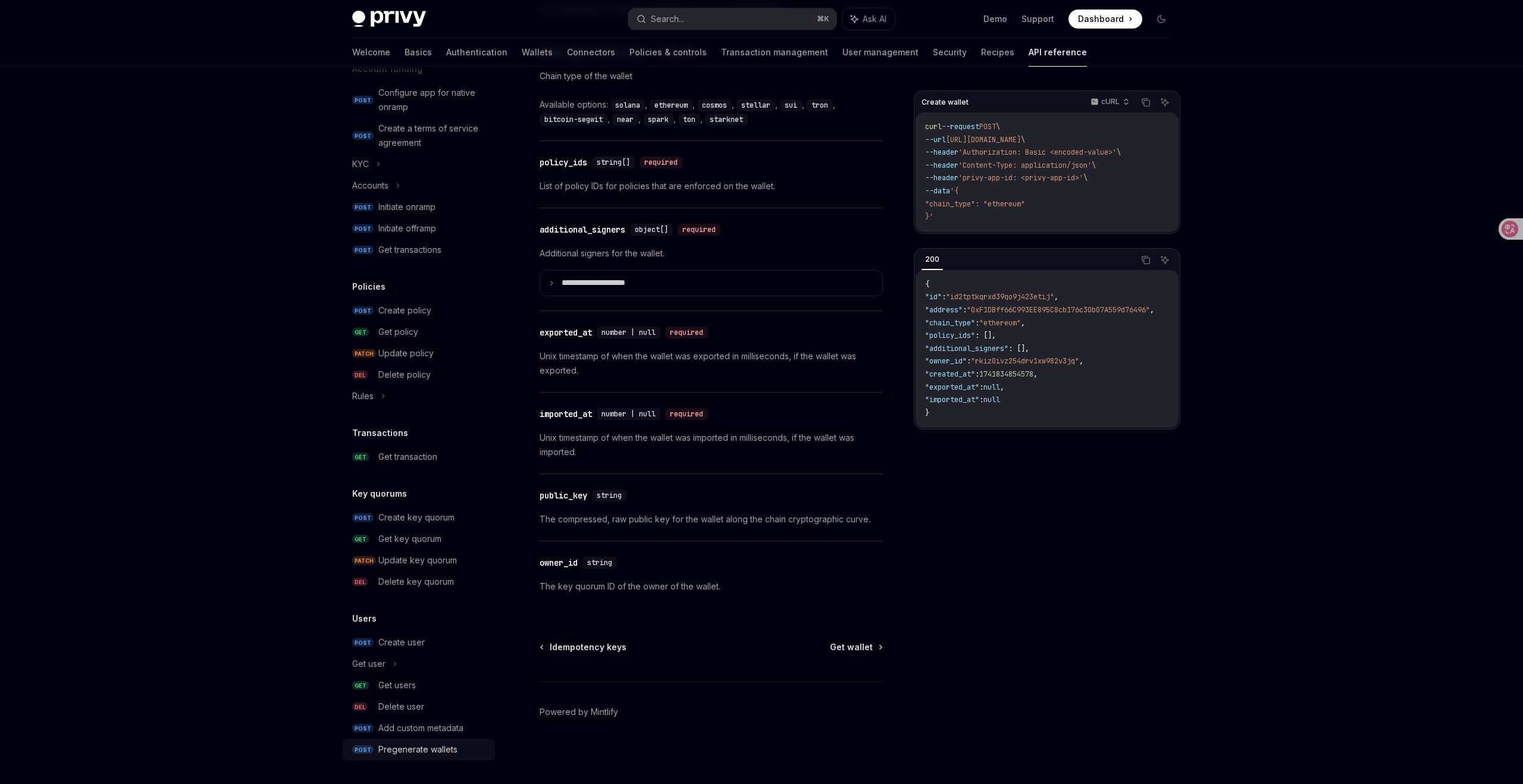
click at [416, 748] on div "Pregenerate wallets" at bounding box center [418, 750] width 79 height 15
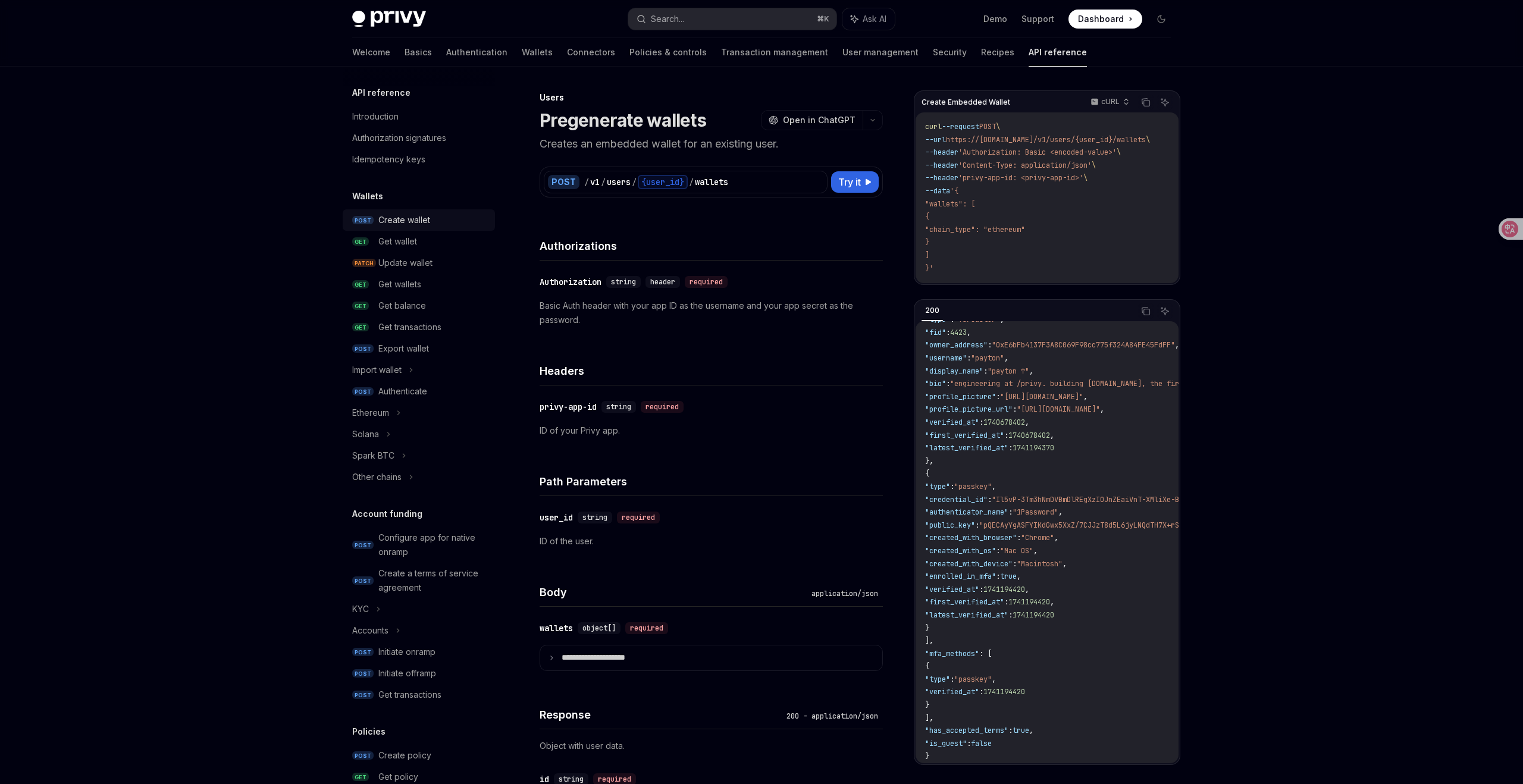
click at [398, 218] on div "Create wallet" at bounding box center [405, 220] width 52 height 15
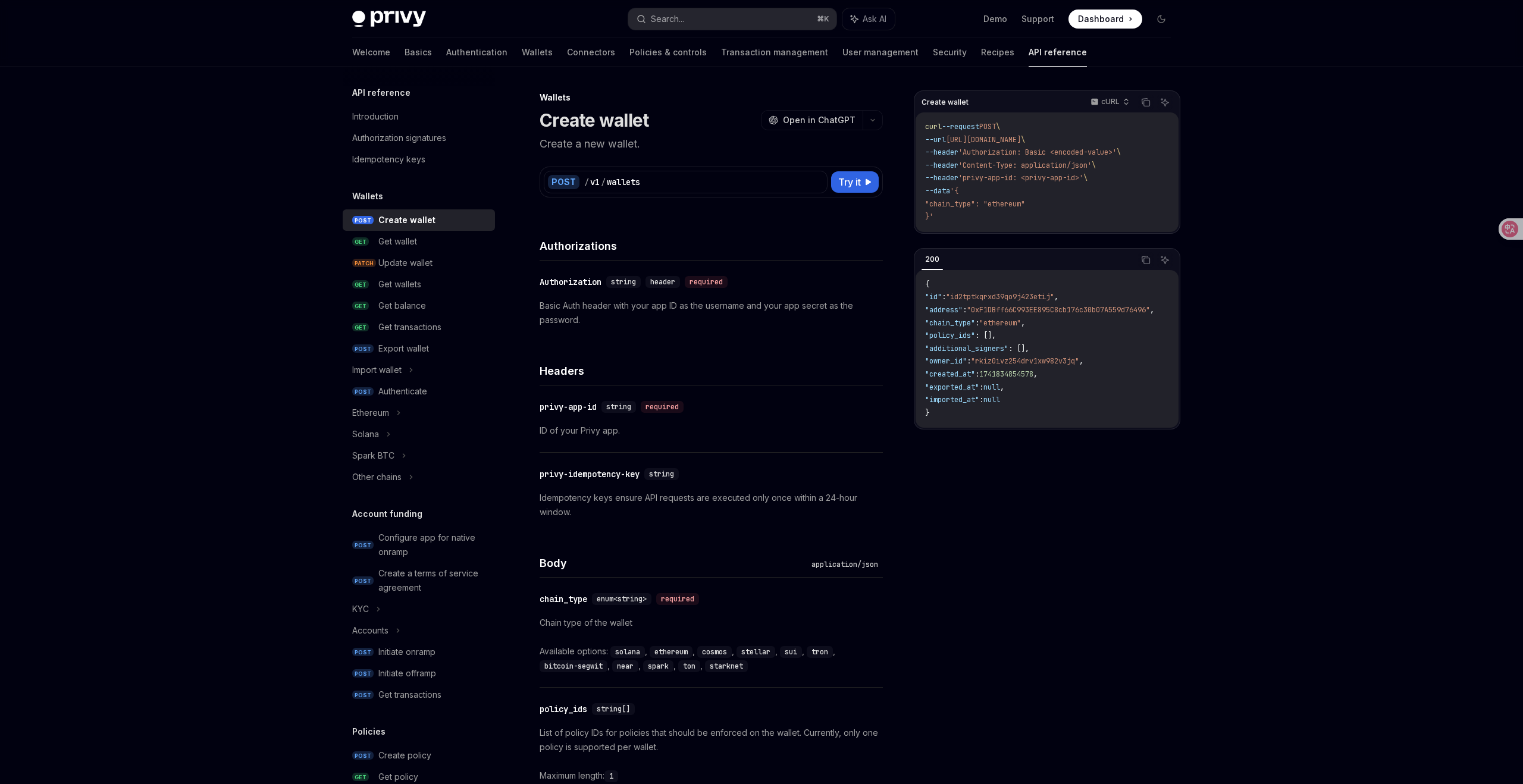
type textarea "*"
